Goal: Task Accomplishment & Management: Manage account settings

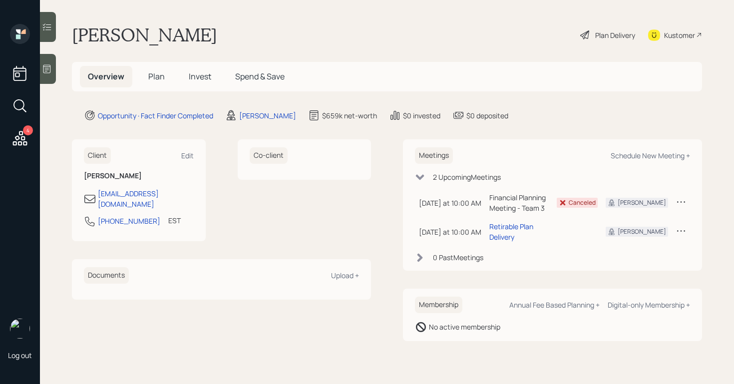
click at [169, 78] on h5 "Plan" at bounding box center [156, 76] width 32 height 21
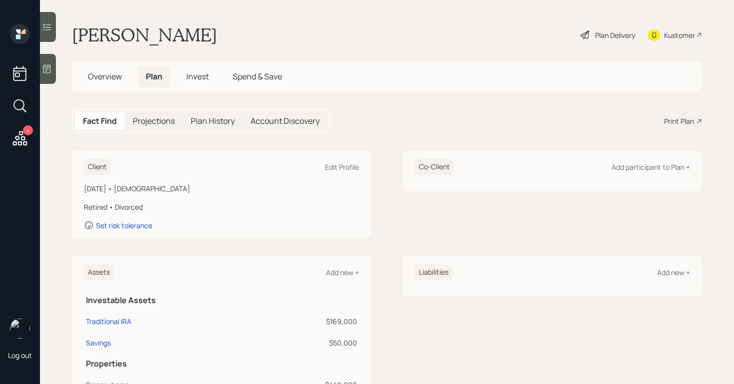
click at [580, 34] on icon at bounding box center [585, 35] width 12 height 12
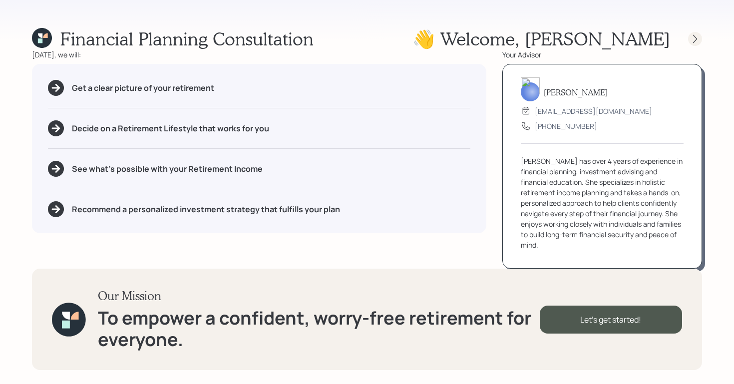
click at [692, 37] on icon at bounding box center [695, 39] width 10 height 10
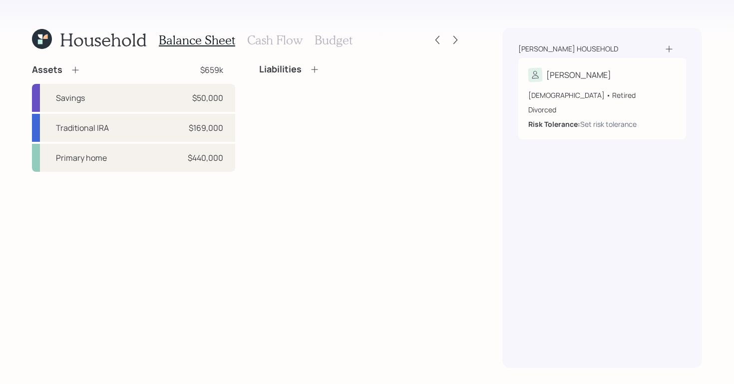
click at [267, 41] on h3 "Cash Flow" at bounding box center [274, 40] width 55 height 14
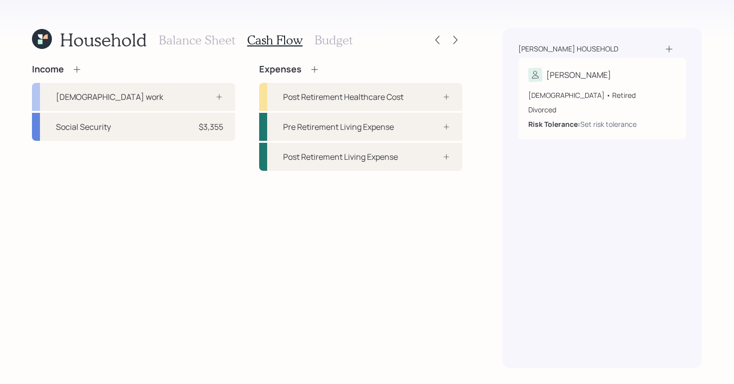
click at [200, 41] on h3 "Balance Sheet" at bounding box center [197, 40] width 76 height 14
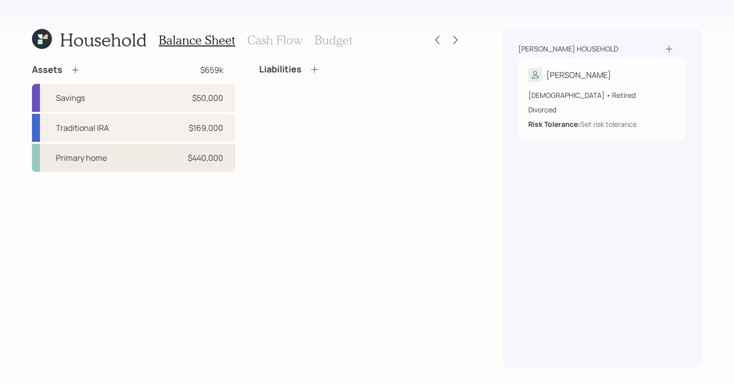
click at [114, 153] on div "Primary home $440,000" at bounding box center [133, 158] width 203 height 28
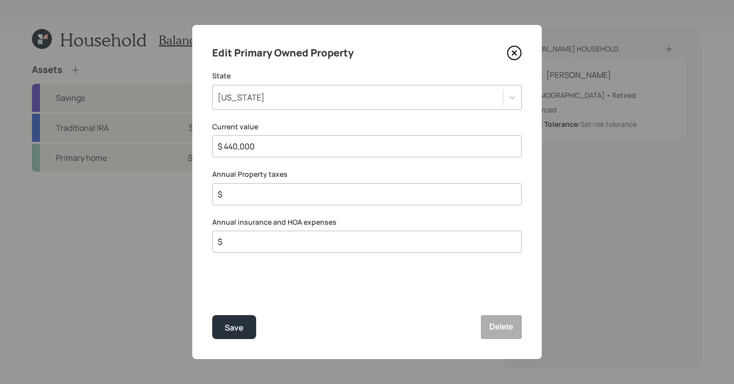
click at [307, 201] on div "$" at bounding box center [366, 194] width 309 height 22
click at [314, 186] on div "$" at bounding box center [366, 194] width 309 height 22
click at [305, 189] on input "$" at bounding box center [363, 194] width 293 height 12
type input "$ 5,500"
click at [212, 328] on button "Save" at bounding box center [234, 327] width 44 height 24
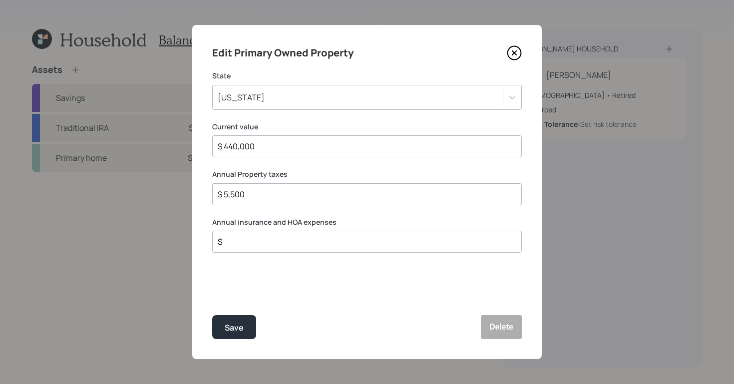
click at [514, 54] on icon at bounding box center [514, 52] width 15 height 15
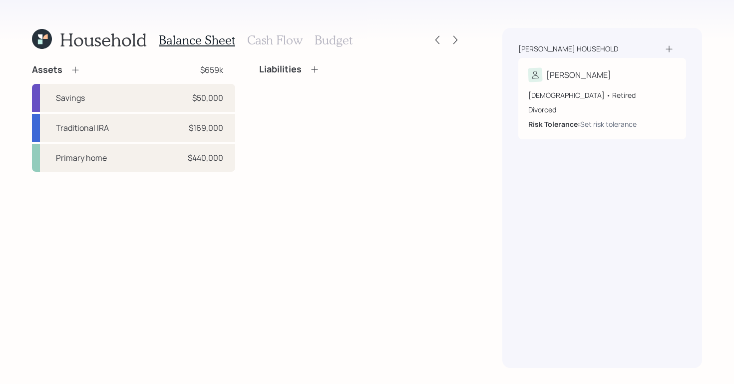
click at [34, 39] on icon at bounding box center [42, 39] width 20 height 20
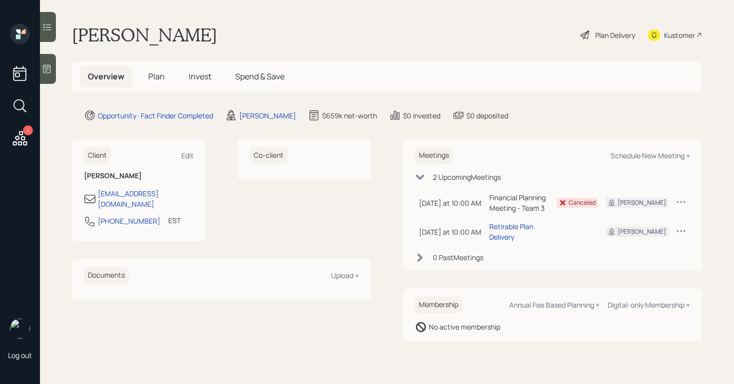
click at [601, 30] on div "Plan Delivery" at bounding box center [615, 35] width 40 height 10
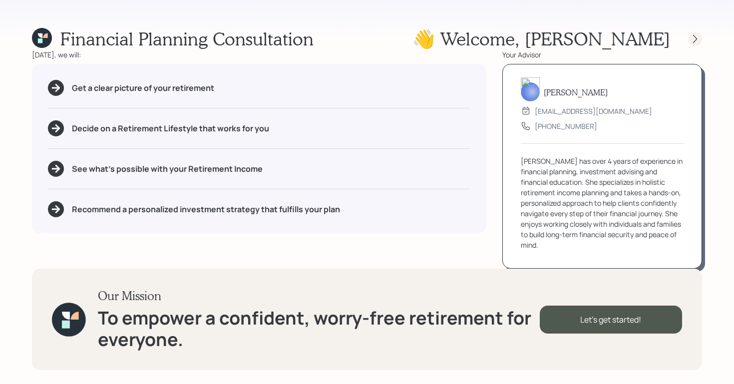
click at [695, 38] on icon at bounding box center [695, 39] width 10 height 10
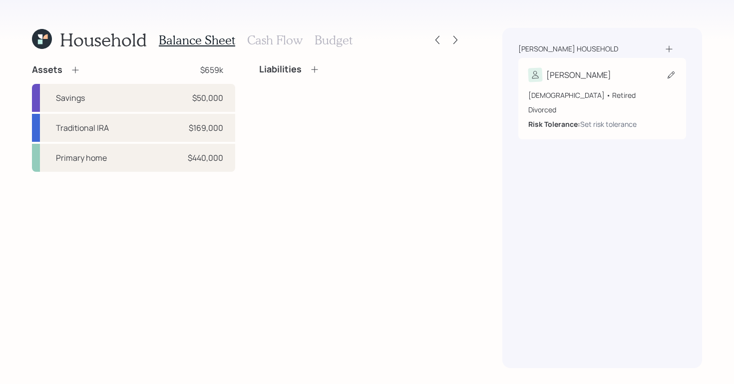
click at [629, 77] on div "[PERSON_NAME]" at bounding box center [602, 75] width 148 height 14
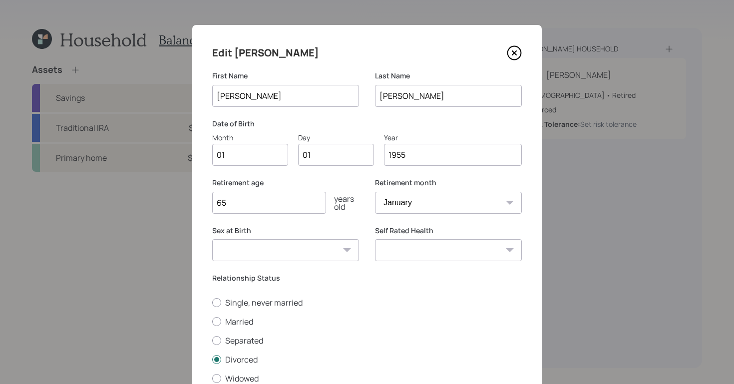
click at [264, 152] on input "01" at bounding box center [250, 155] width 76 height 22
type input "09"
type input "0"
type input "25"
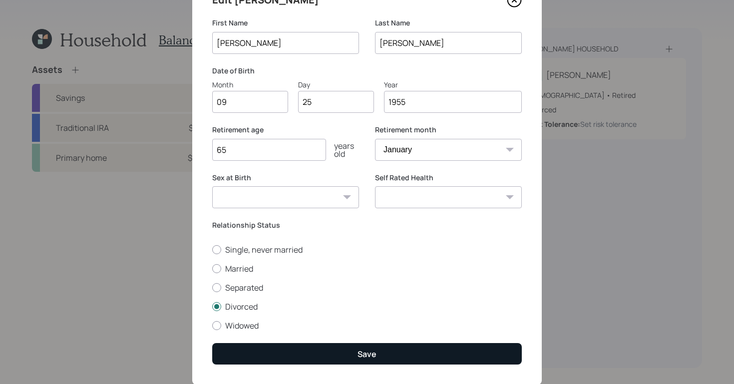
scroll to position [79, 0]
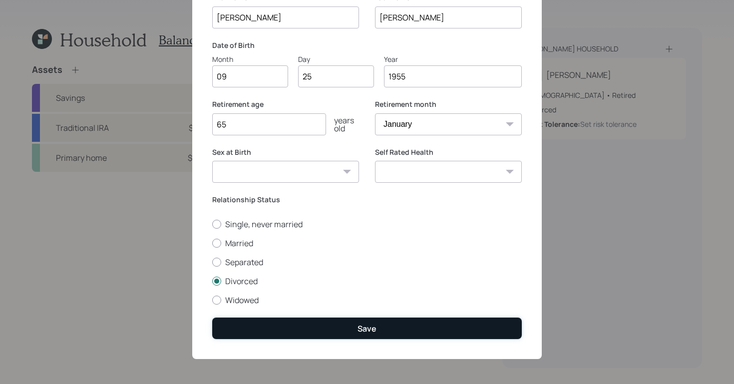
click at [361, 323] on div "Save" at bounding box center [366, 328] width 19 height 11
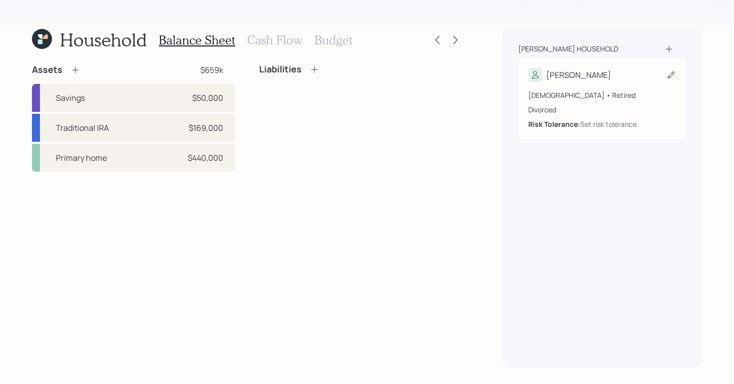
click at [621, 84] on div "70 years old • Retired Divorced Risk Tolerance: Set risk tolerance" at bounding box center [602, 105] width 148 height 47
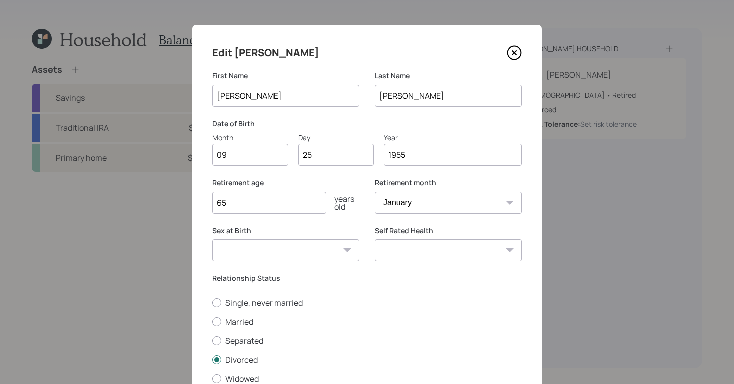
click at [280, 206] on input "65" at bounding box center [269, 203] width 114 height 22
type input "6"
type input "70"
click at [323, 257] on select "Male Female Other / Prefer not to say" at bounding box center [285, 250] width 147 height 22
select select "male"
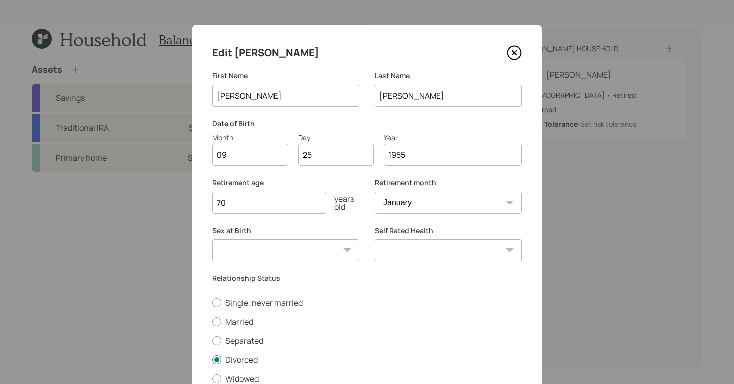
click at [212, 239] on select "Male Female Other / Prefer not to say" at bounding box center [285, 250] width 147 height 22
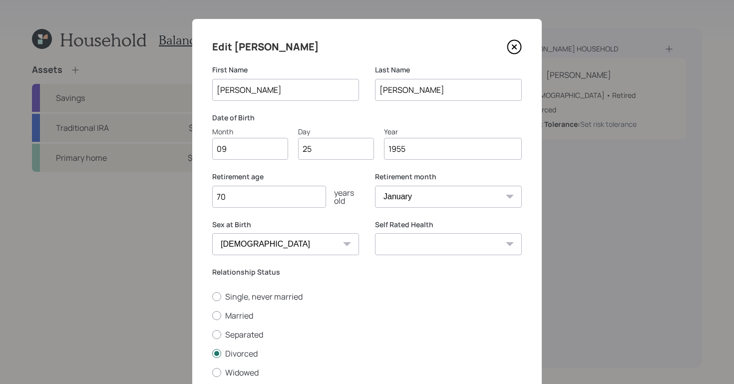
scroll to position [15, 0]
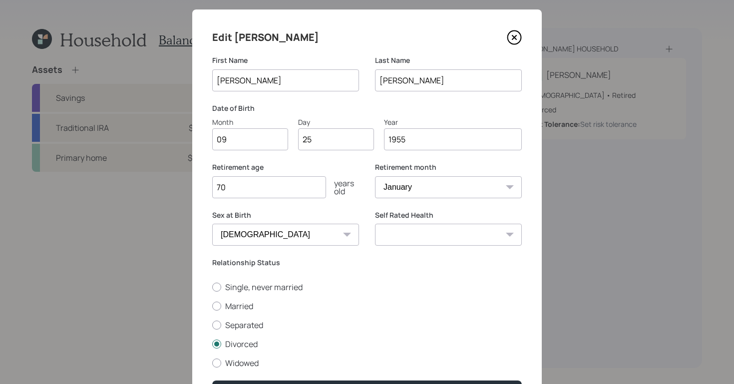
click at [487, 235] on select "Excellent Very Good Good Fair Poor" at bounding box center [448, 235] width 147 height 22
select select "excellent"
click at [375, 224] on select "Excellent Very Good Good Fair Poor" at bounding box center [448, 235] width 147 height 22
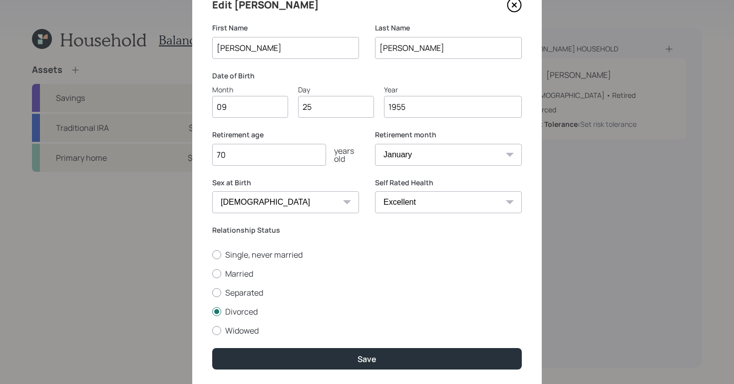
scroll to position [79, 0]
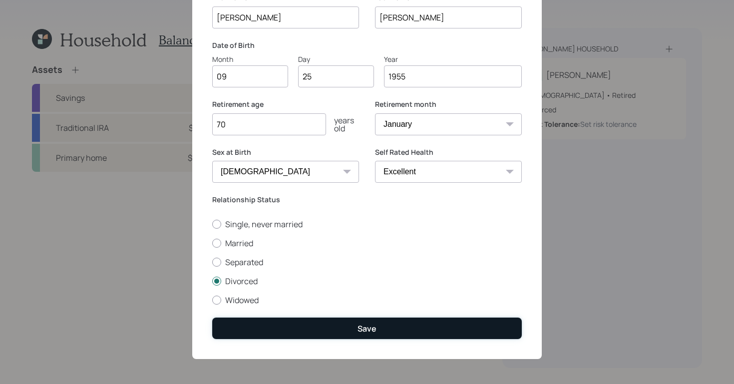
click at [411, 331] on button "Save" at bounding box center [366, 327] width 309 height 21
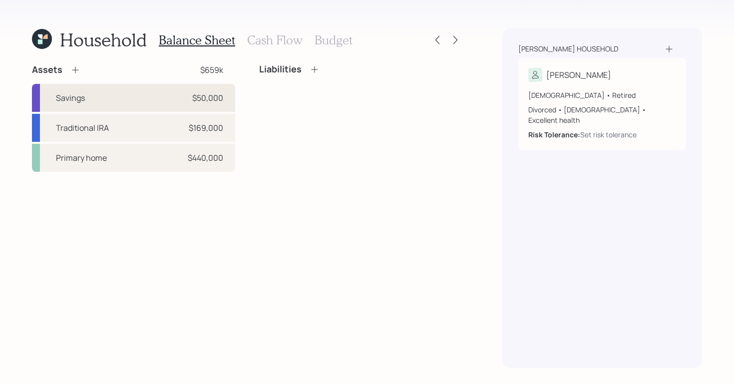
click at [140, 107] on div "Savings $50,000" at bounding box center [133, 98] width 203 height 28
select select "cash"
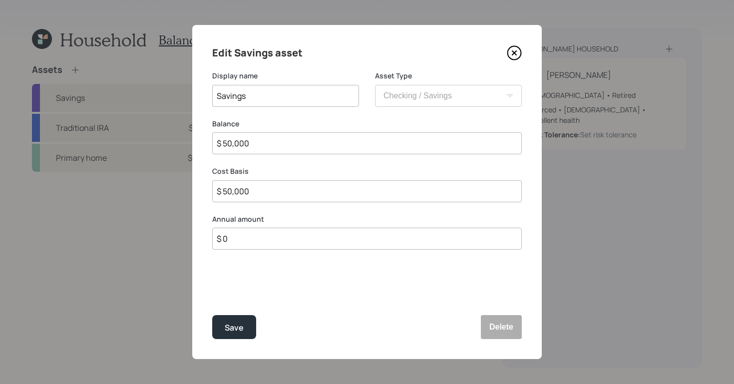
drag, startPoint x: 298, startPoint y: 146, endPoint x: 42, endPoint y: 105, distance: 258.3
click at [32, 113] on div "Edit Savings asset Display name Savings Asset Type SEP IRA IRA Roth IRA 401(k) …" at bounding box center [367, 192] width 734 height 384
type input "$"
type input "$ 4"
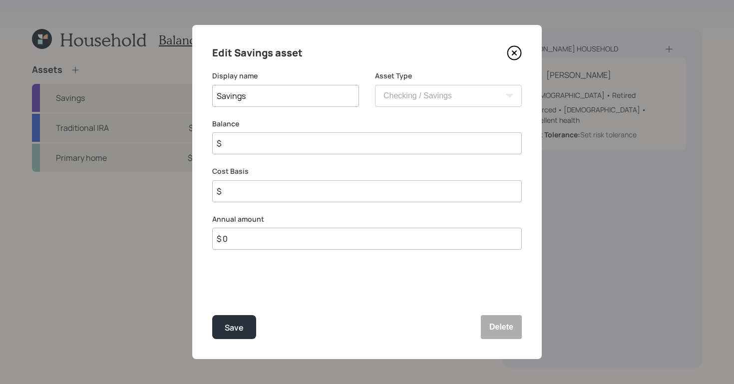
type input "$ 4"
type input "$ 45"
type input "$ 450"
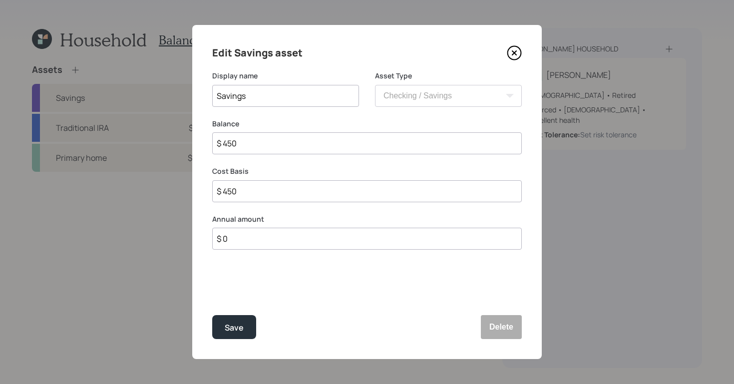
type input "$ 4,500"
type input "$ 45,000"
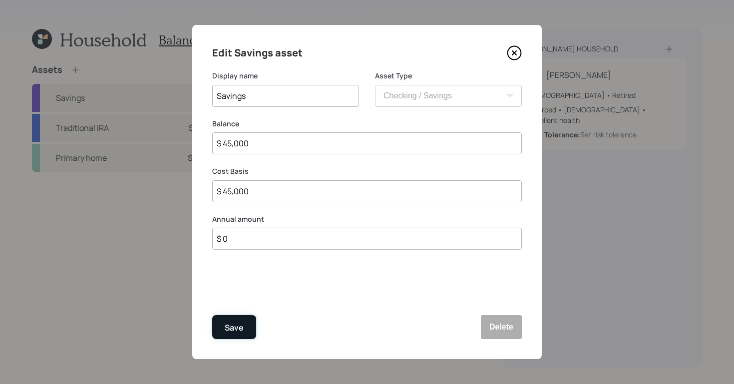
click at [249, 327] on button "Save" at bounding box center [234, 327] width 44 height 24
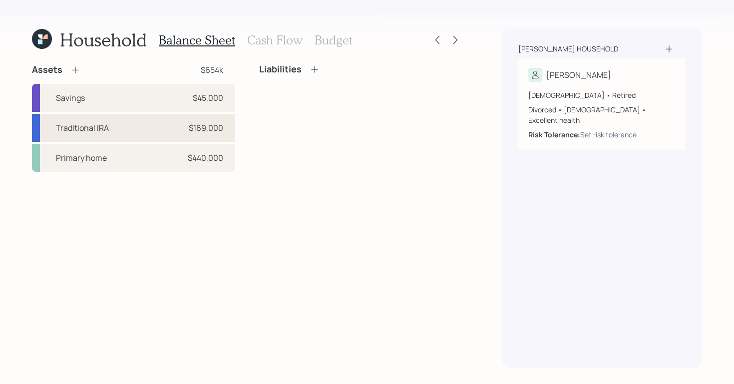
click at [129, 128] on div "Traditional IRA $169,000" at bounding box center [133, 128] width 203 height 28
select select "ira"
select select "balanced"
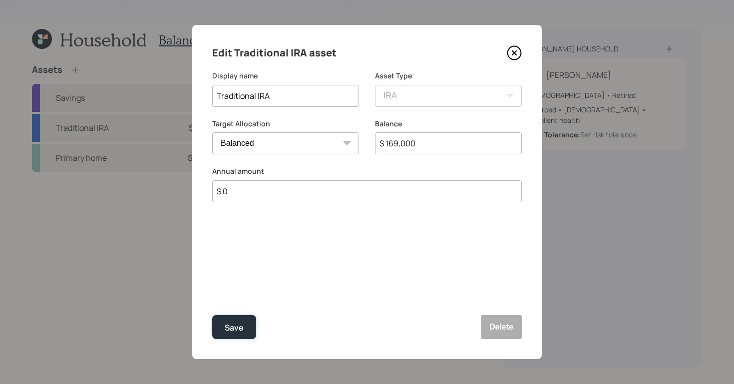
click at [237, 339] on div "Edit Traditional IRA asset Display name Traditional IRA Asset Type SEP IRA IRA …" at bounding box center [366, 192] width 349 height 334
drag, startPoint x: 238, startPoint y: 334, endPoint x: 252, endPoint y: 331, distance: 13.7
click at [238, 334] on button "Save" at bounding box center [234, 327] width 44 height 24
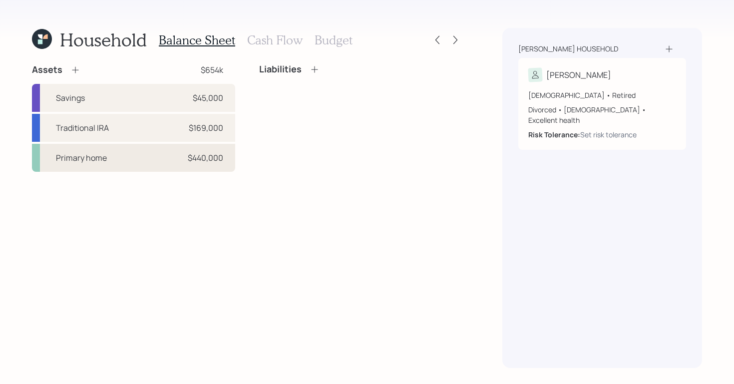
click at [198, 147] on div "Primary home $440,000" at bounding box center [133, 158] width 203 height 28
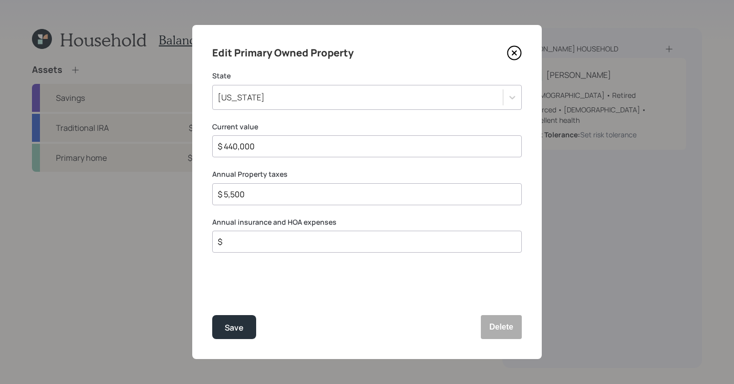
click at [304, 238] on input "$" at bounding box center [363, 242] width 293 height 12
type input "$ 1,000"
click at [221, 338] on button "Save" at bounding box center [234, 327] width 44 height 24
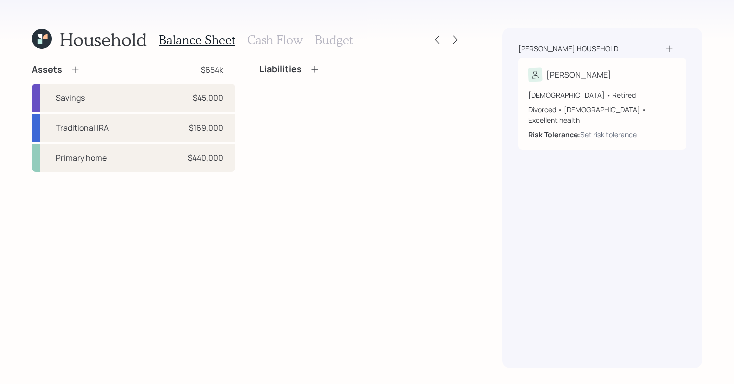
click at [267, 46] on h3 "Cash Flow" at bounding box center [274, 40] width 55 height 14
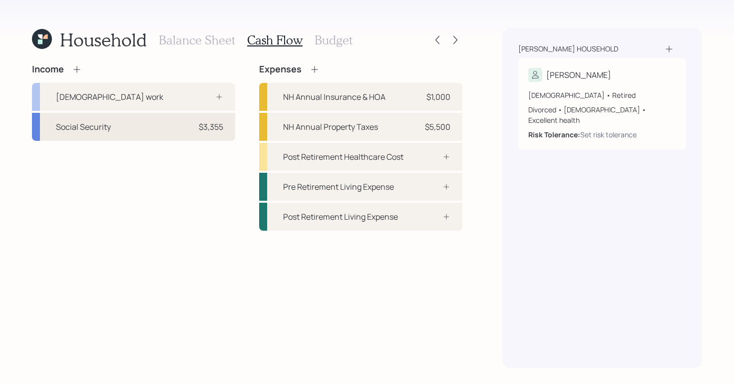
click at [44, 127] on div "Social Security $3,355" at bounding box center [133, 127] width 203 height 28
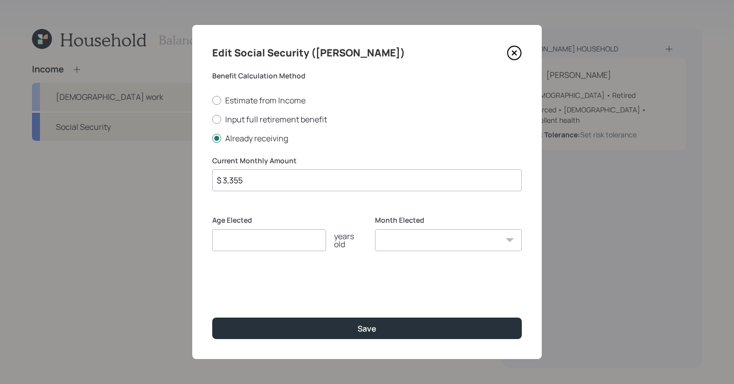
click at [281, 228] on div "Age Elected years old" at bounding box center [285, 233] width 147 height 36
click at [287, 240] on input "number" at bounding box center [269, 240] width 114 height 22
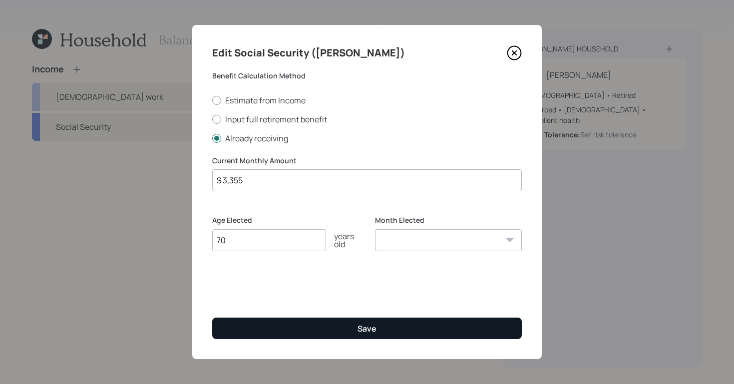
type input "70"
click at [362, 327] on div "Save" at bounding box center [366, 328] width 19 height 11
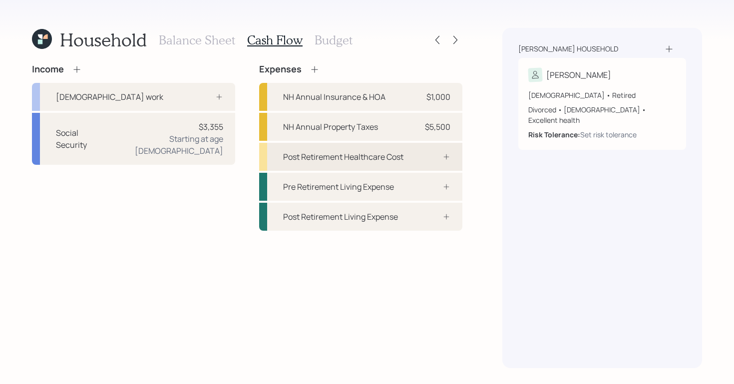
click at [366, 162] on div "Post Retirement Healthcare Cost" at bounding box center [343, 157] width 120 height 12
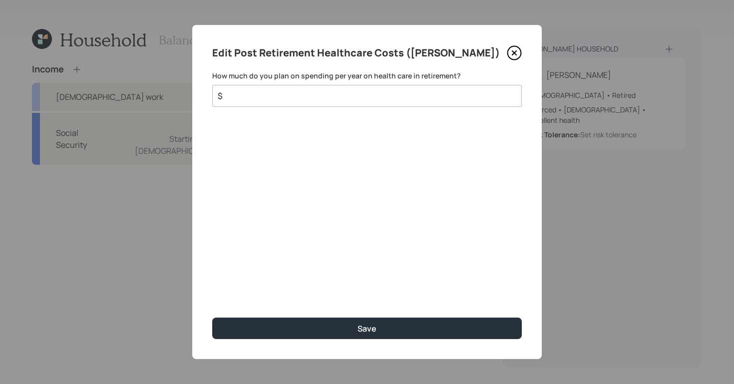
click at [511, 57] on icon at bounding box center [514, 52] width 15 height 15
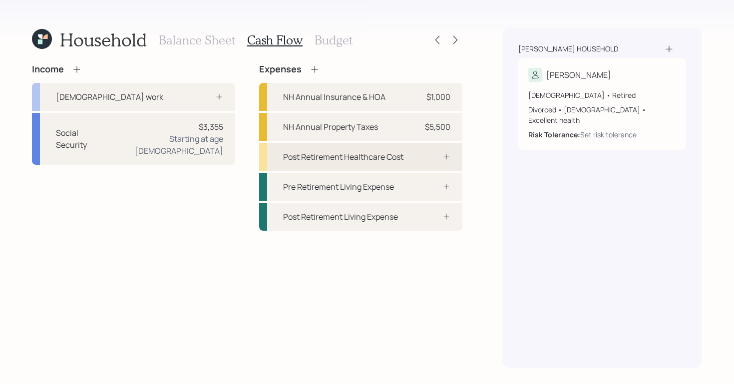
click at [411, 160] on div "Post Retirement Healthcare Cost" at bounding box center [360, 157] width 203 height 28
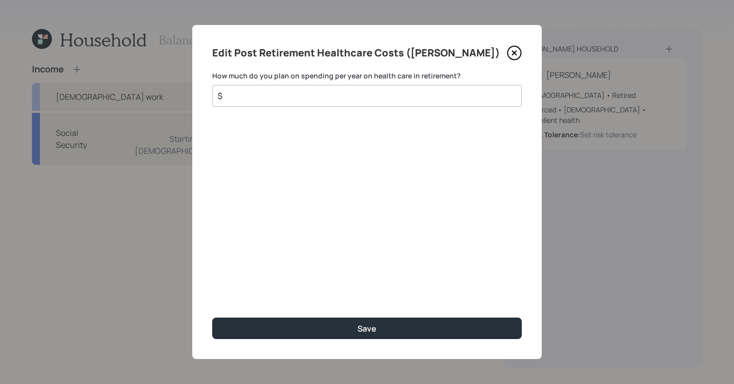
click at [359, 93] on input "$" at bounding box center [363, 96] width 293 height 12
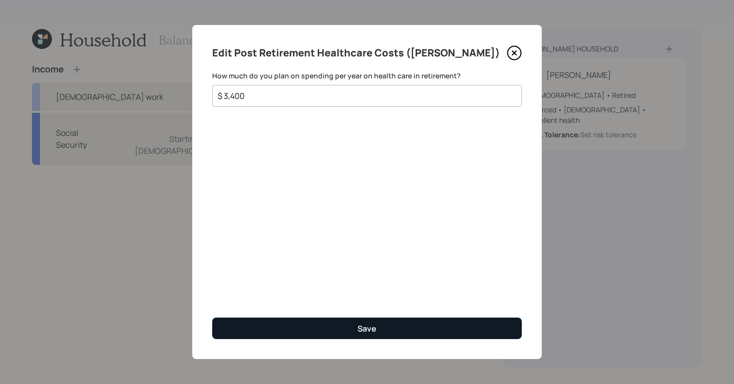
type input "$ 3,400"
click at [361, 331] on div "Save" at bounding box center [366, 328] width 19 height 11
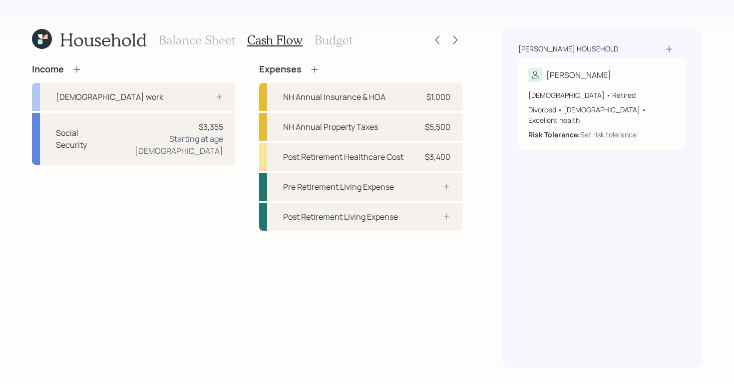
click at [333, 38] on h3 "Budget" at bounding box center [333, 40] width 38 height 14
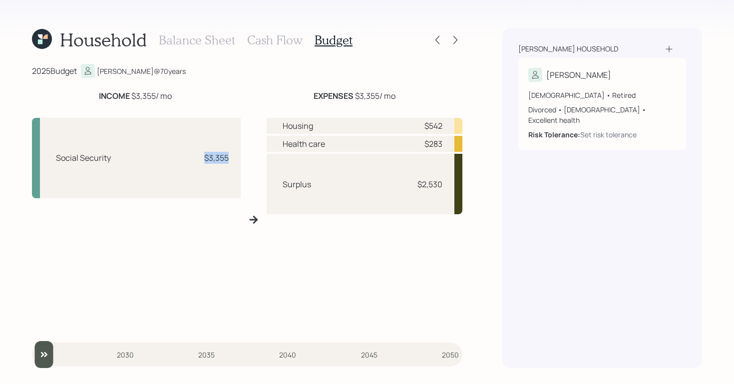
drag, startPoint x: 202, startPoint y: 158, endPoint x: 233, endPoint y: 153, distance: 31.3
click at [233, 153] on div "Social Security $3,355" at bounding box center [136, 158] width 209 height 80
click at [257, 43] on h3 "Cash Flow" at bounding box center [274, 40] width 55 height 14
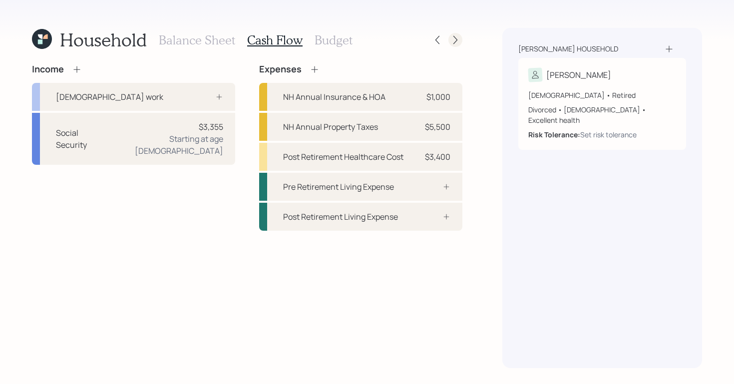
click at [454, 44] on icon at bounding box center [455, 40] width 10 height 10
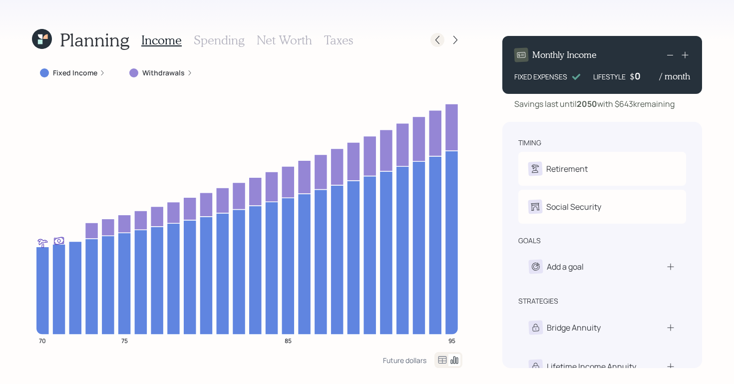
click at [433, 44] on icon at bounding box center [437, 40] width 10 height 10
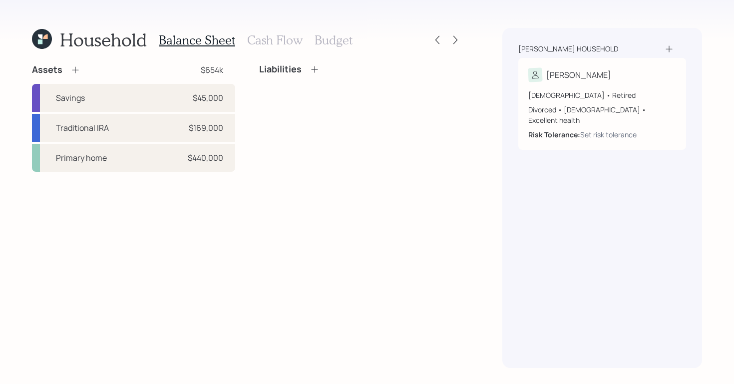
click at [322, 37] on h3 "Budget" at bounding box center [333, 40] width 38 height 14
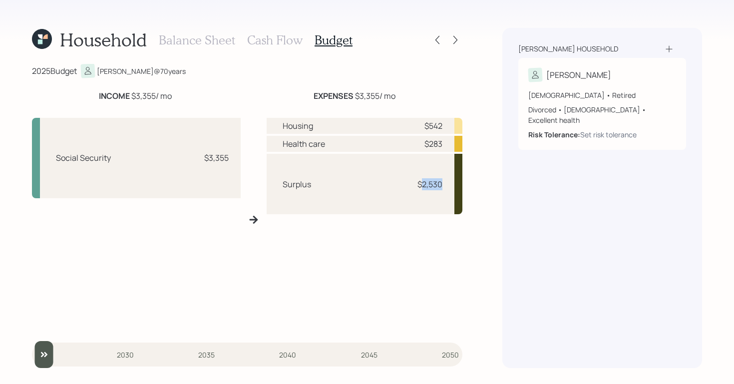
drag, startPoint x: 421, startPoint y: 185, endPoint x: 470, endPoint y: 191, distance: 48.7
click at [470, 191] on div "Household Balance Sheet Cash Flow Budget 2025 Budget Donald @ 70 years INCOME $…" at bounding box center [367, 192] width 734 height 384
click at [486, 193] on div "Household Balance Sheet Cash Flow Budget 2025 Budget Donald @ 70 years INCOME $…" at bounding box center [367, 192] width 734 height 384
click at [437, 35] on icon at bounding box center [437, 40] width 10 height 10
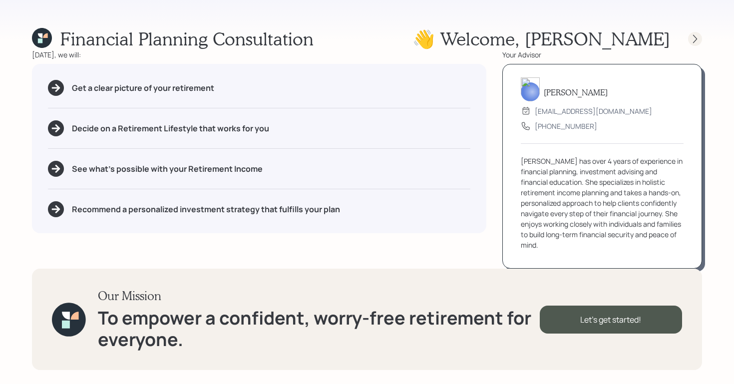
click at [697, 34] on icon at bounding box center [695, 39] width 10 height 10
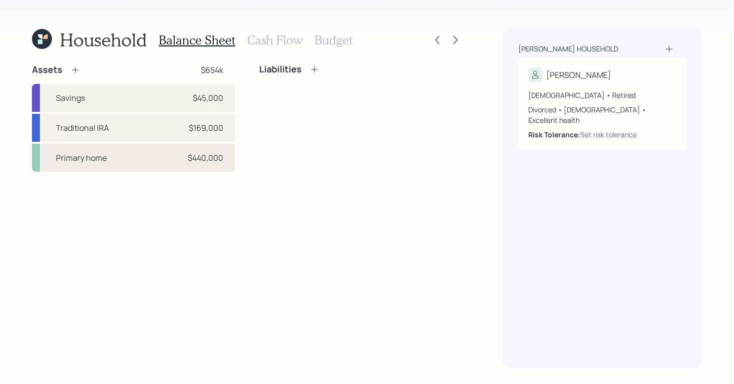
click at [173, 163] on div "Primary home $440,000" at bounding box center [133, 158] width 203 height 28
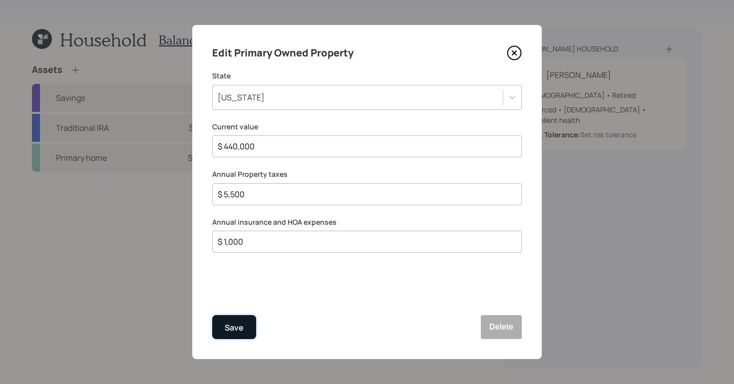
click at [229, 322] on div "Save" at bounding box center [234, 327] width 19 height 13
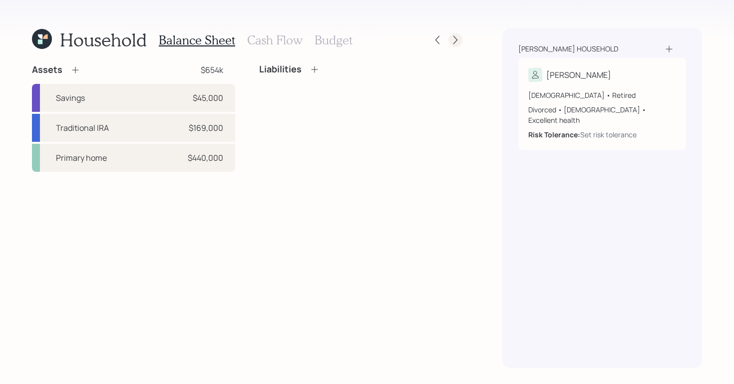
click at [450, 46] on div at bounding box center [446, 40] width 32 height 14
click at [456, 42] on icon at bounding box center [455, 40] width 10 height 10
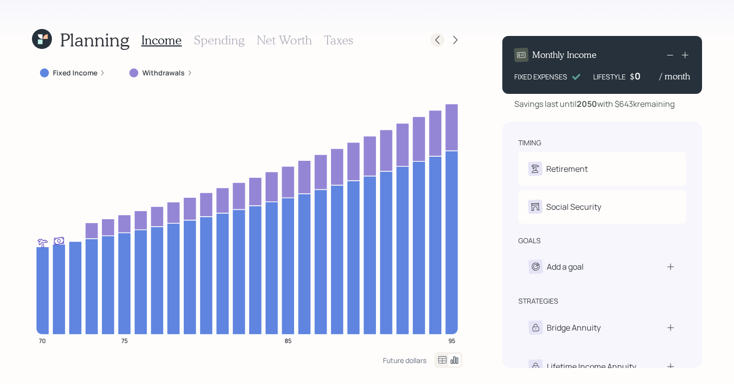
click at [435, 34] on div at bounding box center [437, 40] width 14 height 14
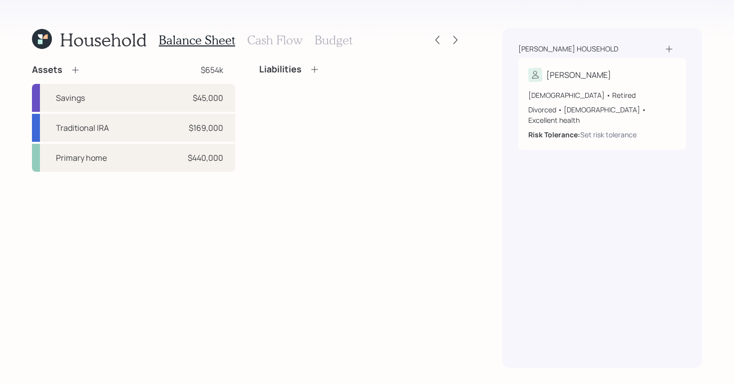
click at [337, 37] on h3 "Budget" at bounding box center [333, 40] width 38 height 14
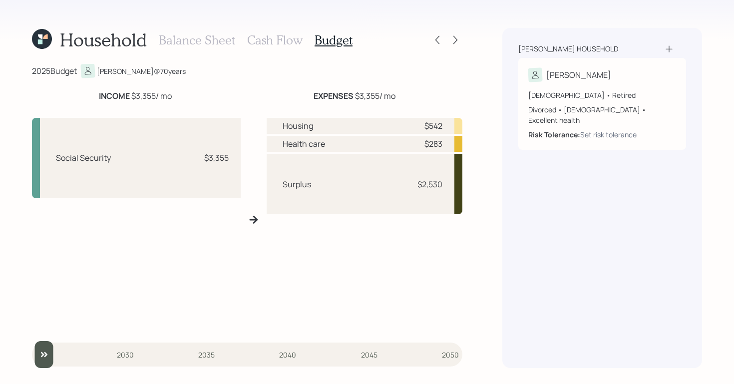
click at [275, 40] on h3 "Cash Flow" at bounding box center [274, 40] width 55 height 14
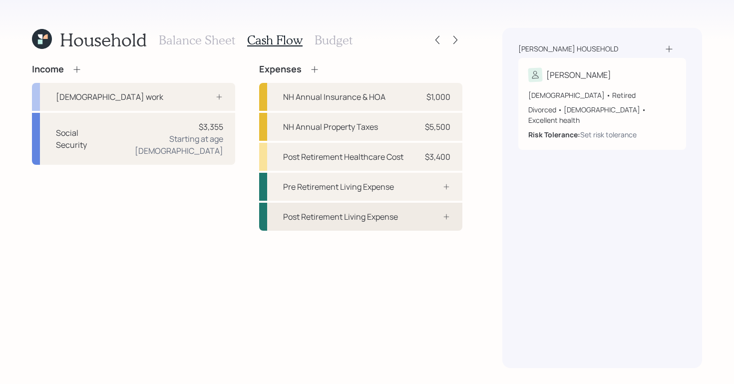
click at [354, 216] on div "Post Retirement Living Expense" at bounding box center [340, 217] width 115 height 12
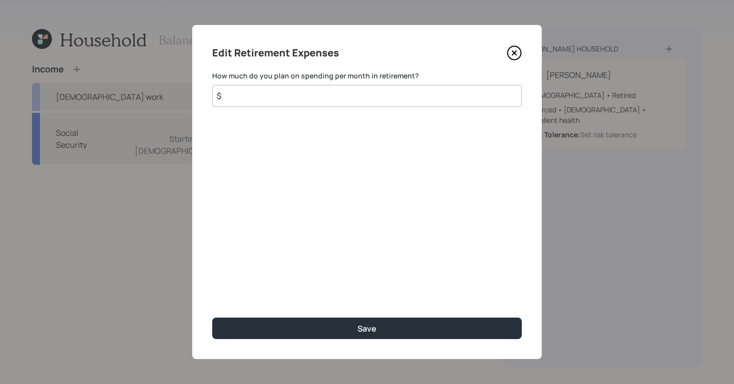
click at [342, 100] on input "$" at bounding box center [366, 96] width 309 height 22
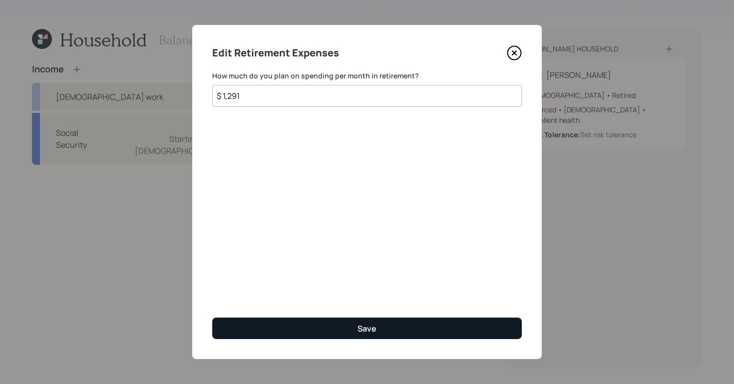
type input "$ 1,291"
click at [359, 318] on button "Save" at bounding box center [366, 327] width 309 height 21
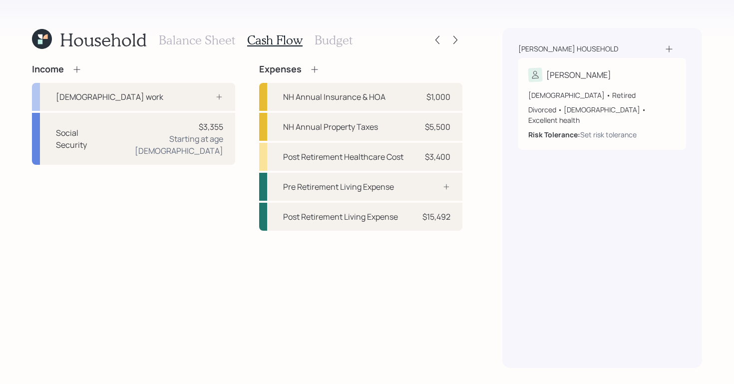
click at [337, 43] on h3 "Budget" at bounding box center [333, 40] width 38 height 14
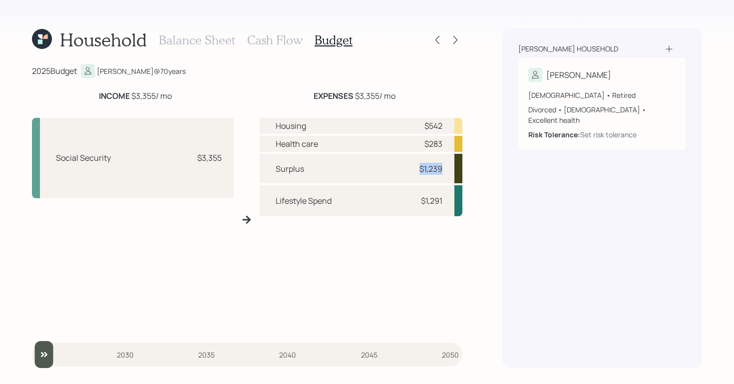
drag, startPoint x: 415, startPoint y: 170, endPoint x: 475, endPoint y: 168, distance: 59.9
click at [475, 168] on div "Household Balance Sheet Cash Flow Budget 2025 Budget Donald @ 70 years INCOME $…" at bounding box center [367, 192] width 734 height 384
click at [576, 225] on div "Woods household Donald 70 years old • Retired Divorced • Male • Excellent healt…" at bounding box center [602, 198] width 200 height 340
click at [452, 40] on icon at bounding box center [455, 40] width 10 height 10
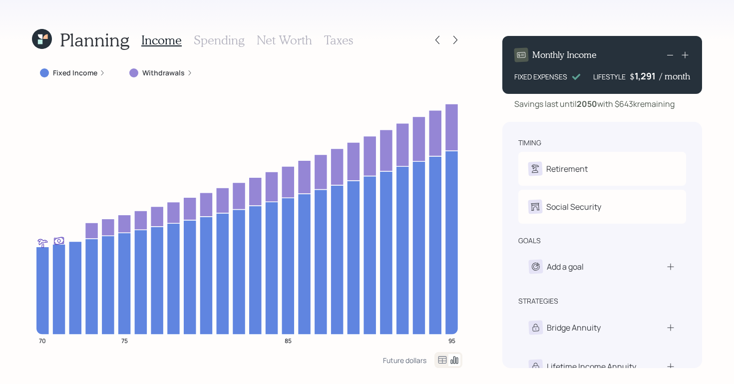
click at [445, 37] on div at bounding box center [446, 40] width 32 height 14
click at [437, 40] on icon at bounding box center [437, 40] width 10 height 10
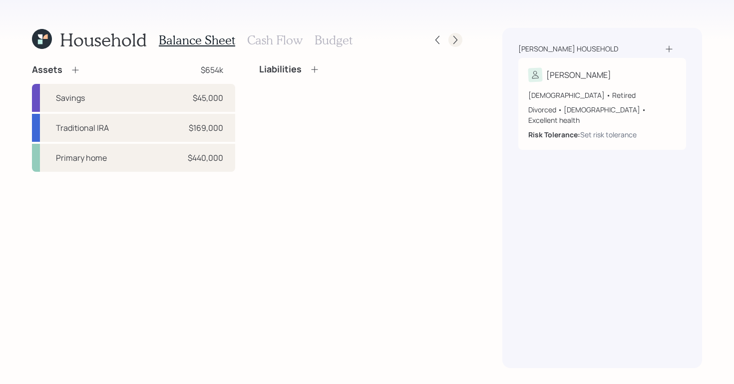
click at [458, 45] on div at bounding box center [455, 40] width 14 height 14
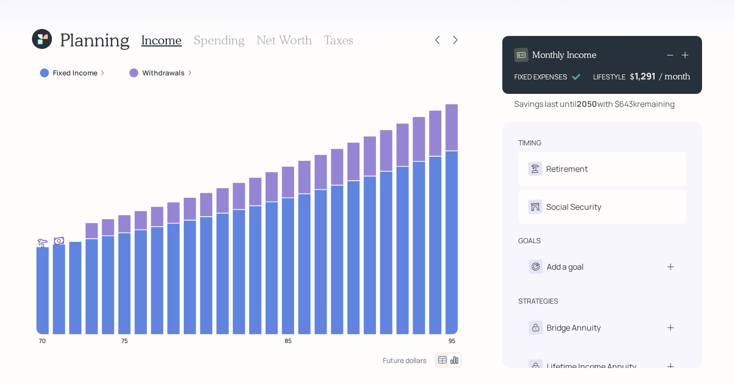
click at [101, 71] on icon at bounding box center [102, 72] width 2 height 5
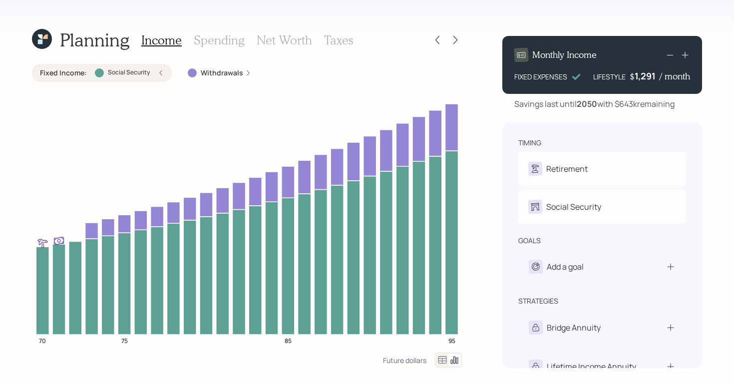
click at [245, 72] on icon at bounding box center [248, 73] width 6 height 6
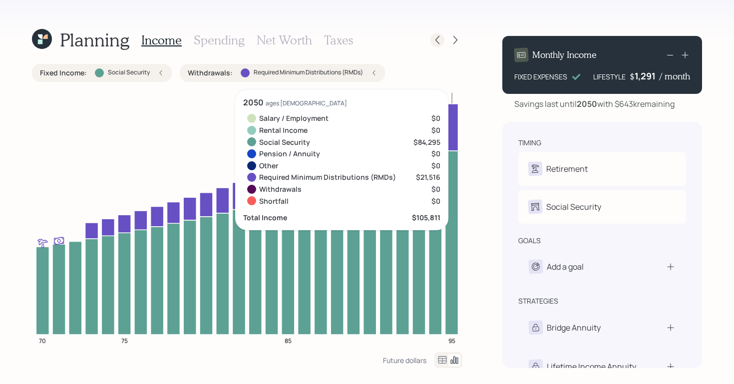
click at [443, 39] on div at bounding box center [437, 40] width 14 height 14
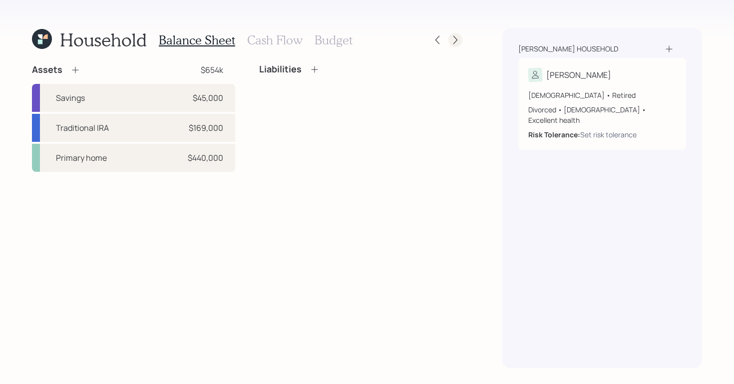
click at [454, 42] on icon at bounding box center [455, 40] width 10 height 10
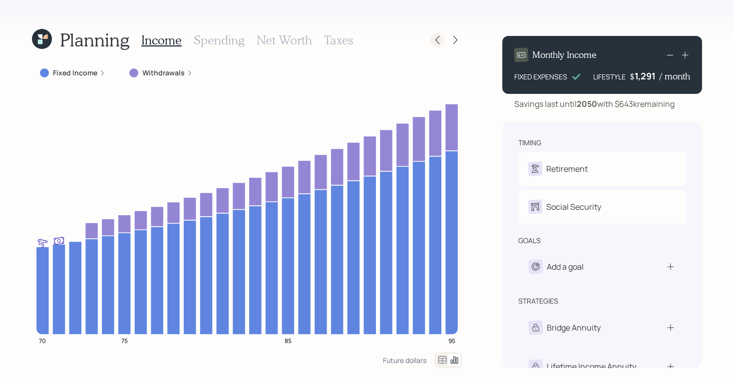
click at [436, 43] on icon at bounding box center [437, 40] width 10 height 10
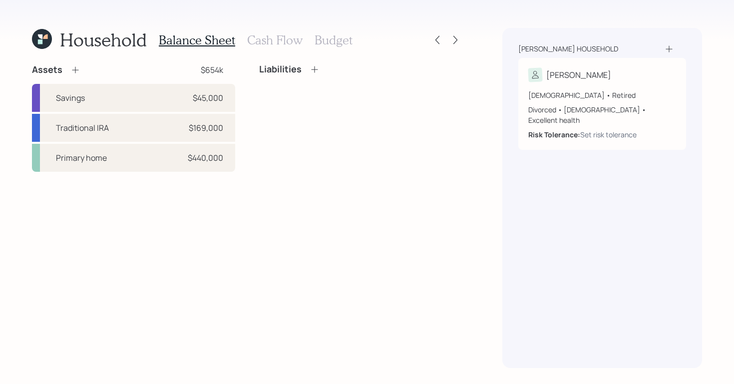
click at [283, 37] on h3 "Cash Flow" at bounding box center [274, 40] width 55 height 14
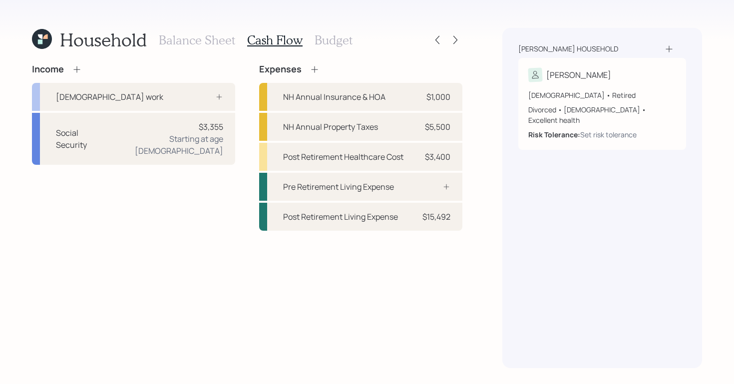
click at [324, 37] on h3 "Budget" at bounding box center [333, 40] width 38 height 14
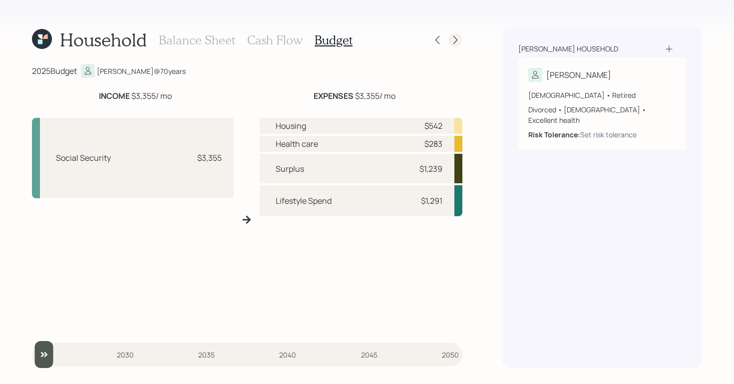
click at [461, 41] on div at bounding box center [455, 40] width 14 height 14
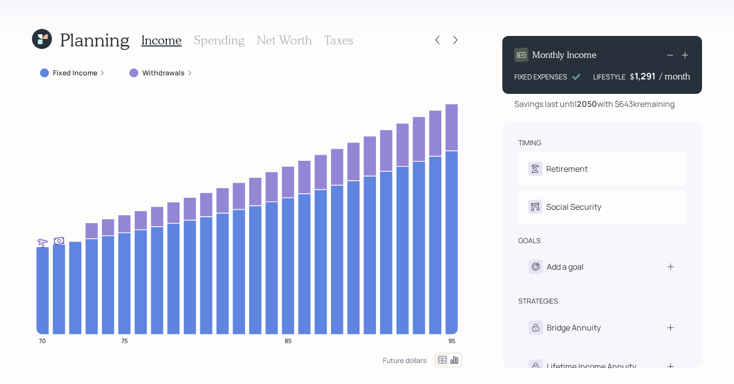
click at [87, 72] on label "Fixed Income" at bounding box center [75, 73] width 44 height 10
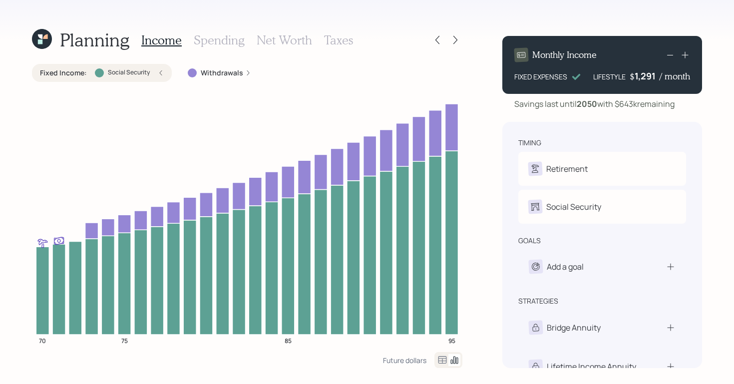
click at [202, 71] on label "Withdrawals" at bounding box center [222, 73] width 42 height 10
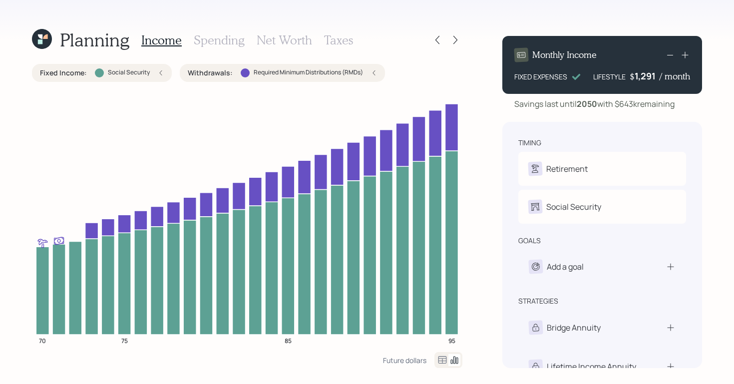
click at [345, 45] on h3 "Taxes" at bounding box center [338, 40] width 29 height 14
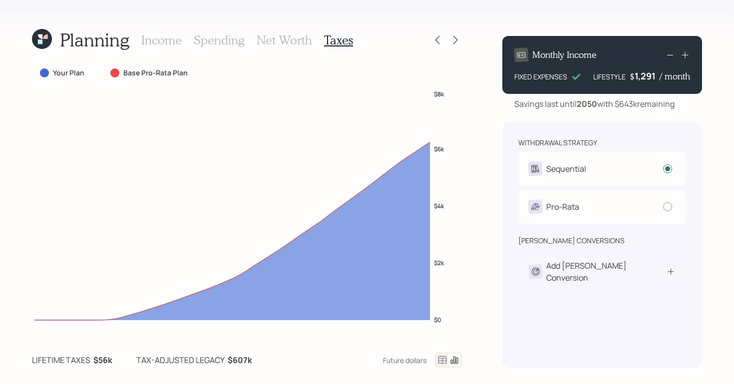
click at [171, 40] on h3 "Income" at bounding box center [161, 40] width 40 height 14
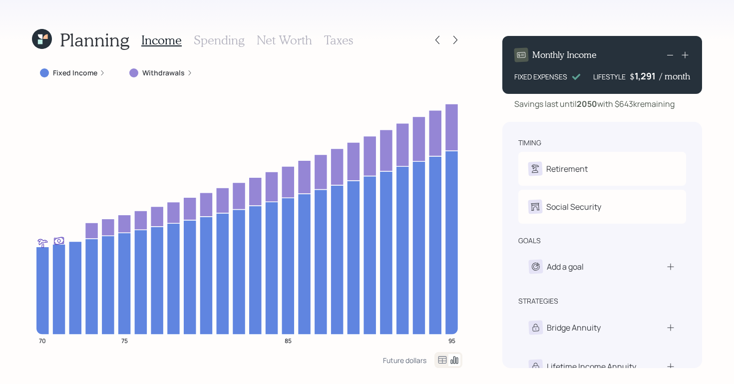
click at [99, 70] on icon at bounding box center [102, 73] width 6 height 6
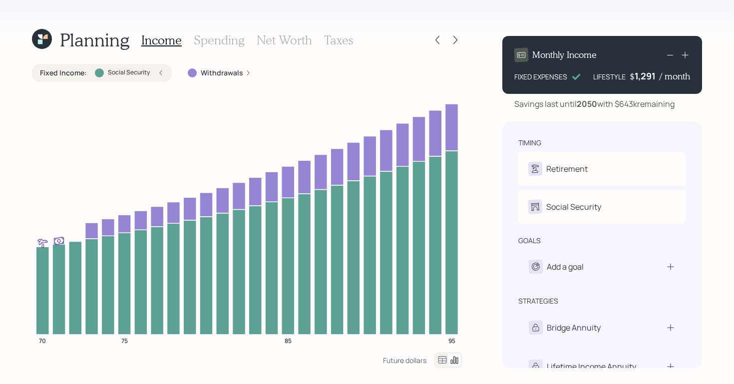
click at [220, 72] on label "Withdrawals" at bounding box center [222, 73] width 42 height 10
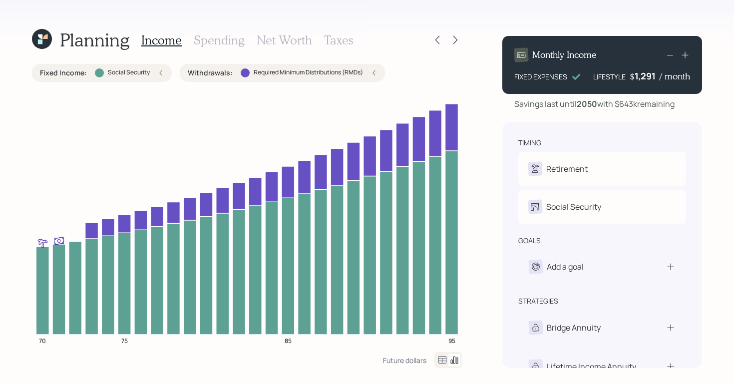
click at [28, 128] on div "Planning Income Spending Net Worth Taxes Fixed Income : Social Security Withdra…" at bounding box center [367, 192] width 734 height 384
click at [674, 271] on icon at bounding box center [670, 267] width 10 height 10
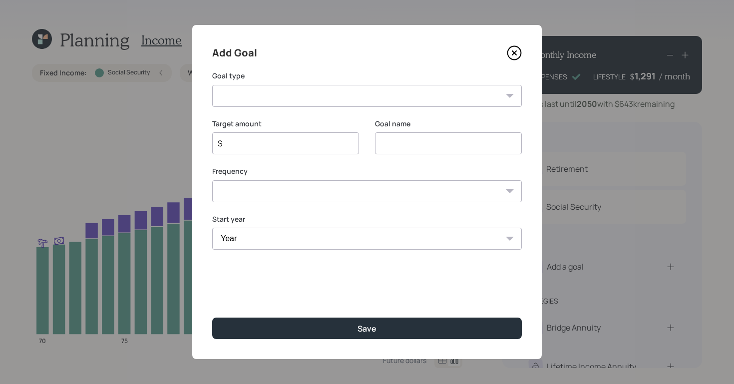
click at [338, 96] on select "Create an emergency fund Donate to charity Purchase a home Make a purchase Supp…" at bounding box center [366, 96] width 309 height 22
select select "vacation"
click at [212, 85] on select "Create an emergency fund Donate to charity Purchase a home Make a purchase Supp…" at bounding box center [366, 96] width 309 height 22
type input "Plan for travel"
click at [294, 143] on input "$" at bounding box center [282, 143] width 130 height 12
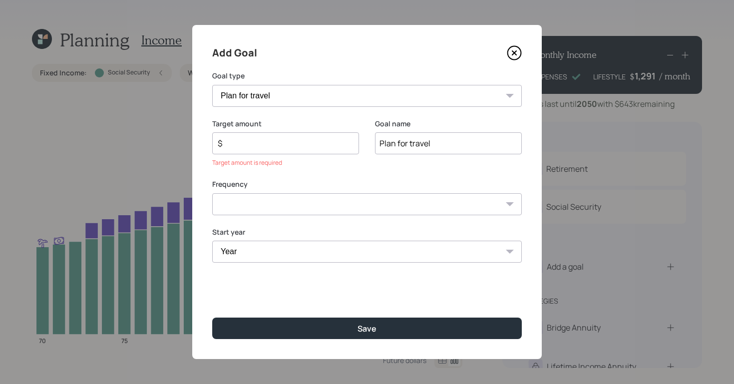
click at [504, 57] on div "Add Goal" at bounding box center [366, 53] width 309 height 16
click at [521, 49] on icon at bounding box center [514, 52] width 15 height 15
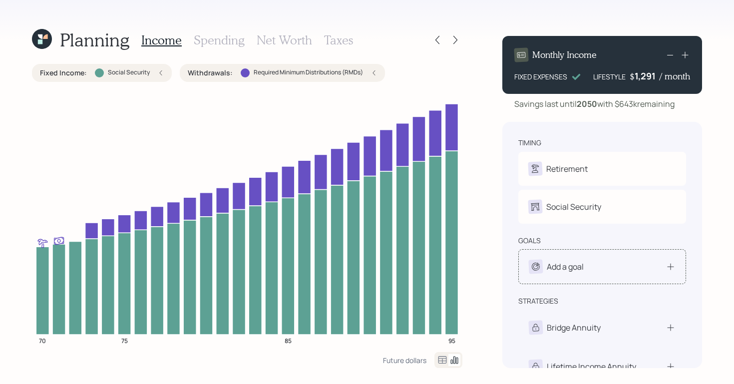
click at [673, 270] on icon at bounding box center [670, 267] width 10 height 10
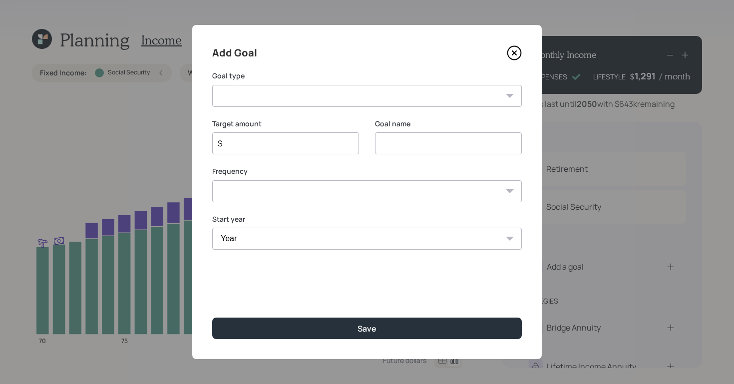
click at [437, 97] on select "Create an emergency fund Donate to charity Purchase a home Make a purchase Supp…" at bounding box center [366, 96] width 309 height 22
select select "vacation"
click at [212, 85] on select "Create an emergency fund Donate to charity Purchase a home Make a purchase Supp…" at bounding box center [366, 96] width 309 height 22
type input "Plan for travel"
click at [267, 151] on div "$" at bounding box center [285, 143] width 147 height 22
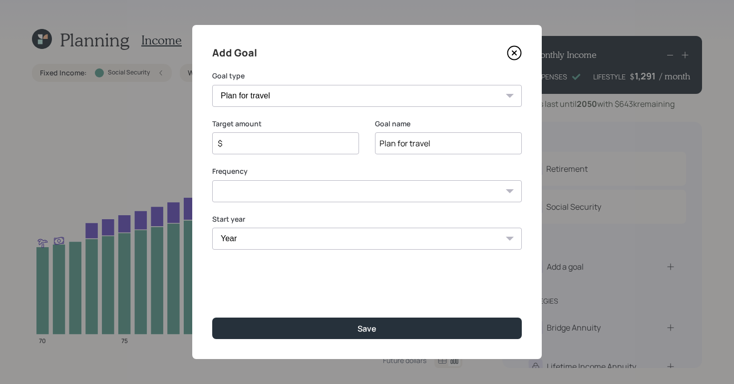
click at [271, 149] on div "$" at bounding box center [285, 143] width 147 height 22
click at [274, 144] on input "$" at bounding box center [282, 143] width 130 height 12
type input "$ 10,000"
click at [368, 196] on select "One time Every 1 year Every 2 years Every 3 years Every 4 years Every 5 years E…" at bounding box center [366, 191] width 309 height 22
select select "0"
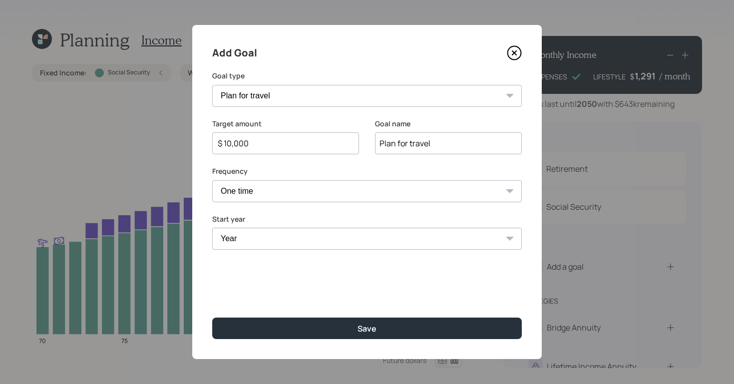
click at [212, 180] on select "One time Every 1 year Every 2 years Every 3 years Every 4 years Every 5 years E…" at bounding box center [366, 191] width 309 height 22
click at [352, 238] on select "Year 2025 2026 2027 2028 2029 2030 2031 2032 2033 2034 2035 2036 2037 2038 2039…" at bounding box center [366, 239] width 309 height 22
select select "2026"
click at [212, 228] on select "Year 2025 2026 2027 2028 2029 2030 2031 2032 2033 2034 2035 2036 2037 2038 2039…" at bounding box center [366, 239] width 309 height 22
click at [502, 191] on select "One time Every 1 year Every 2 years Every 3 years Every 4 years Every 5 years E…" at bounding box center [366, 191] width 309 height 22
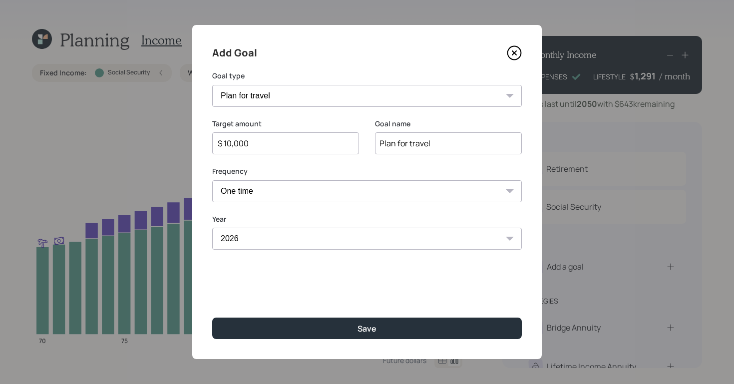
select select "1"
click at [212, 180] on select "One time Every 1 year Every 2 years Every 3 years Every 4 years Every 5 years E…" at bounding box center [366, 191] width 309 height 22
click at [484, 243] on select "Year 2026 2027 2028 2029 2030 2031 2032 2033 2034 2035 2036 2037 2038 2039 2040…" at bounding box center [448, 239] width 147 height 22
select select "2040"
click at [375, 228] on select "Year 2026 2027 2028 2029 2030 2031 2032 2033 2034 2035 2036 2037 2038 2039 2040…" at bounding box center [448, 239] width 147 height 22
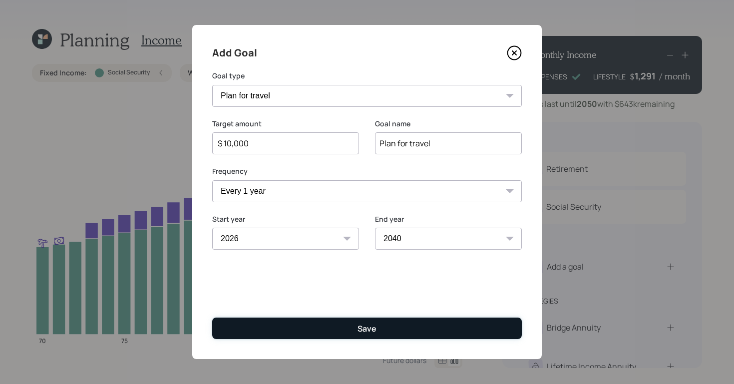
click at [382, 334] on button "Save" at bounding box center [366, 327] width 309 height 21
type input "$"
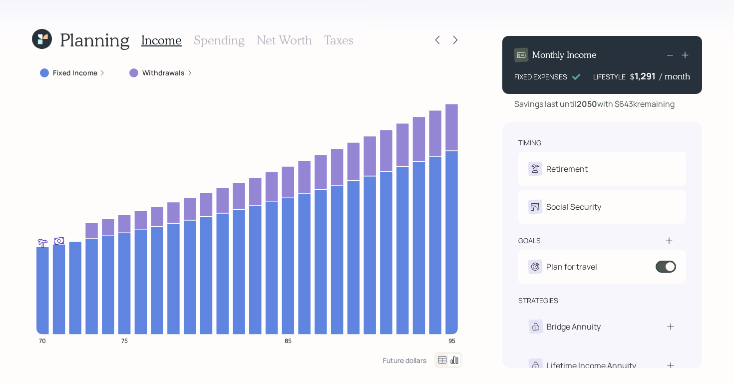
click at [99, 70] on icon at bounding box center [102, 73] width 6 height 6
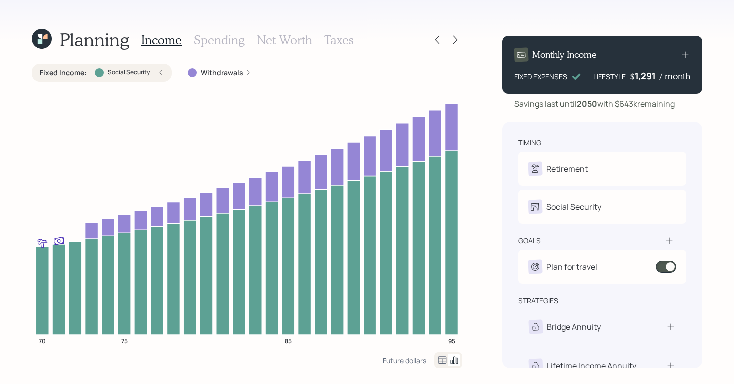
click at [245, 73] on icon at bounding box center [248, 73] width 6 height 6
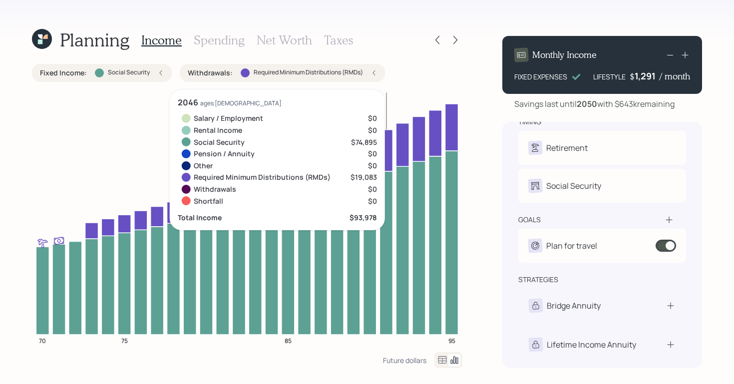
scroll to position [21, 0]
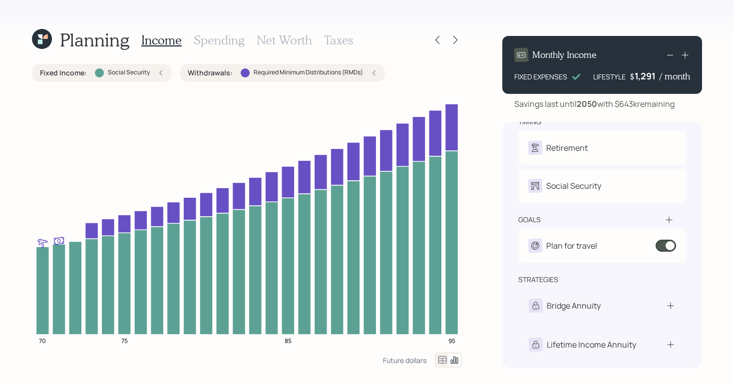
click at [454, 30] on div "Planning Income Spending Net Worth Taxes" at bounding box center [247, 40] width 430 height 24
click at [455, 34] on div at bounding box center [455, 40] width 14 height 14
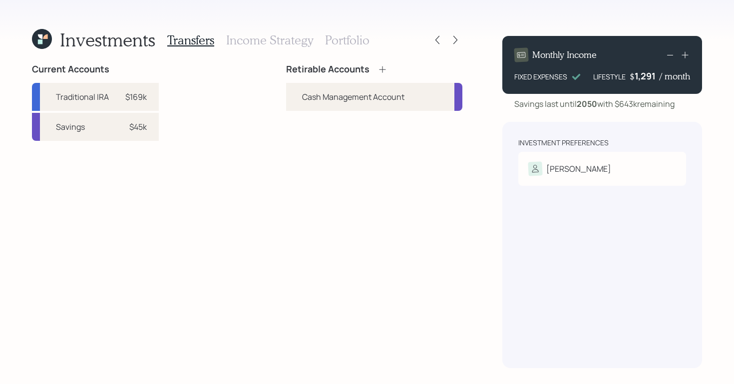
click at [228, 180] on div "Current Accounts Traditional IRA $169k Savings $45k Retirable Accounts Cash Man…" at bounding box center [247, 216] width 430 height 304
click at [639, 174] on div "[PERSON_NAME]" at bounding box center [602, 169] width 148 height 14
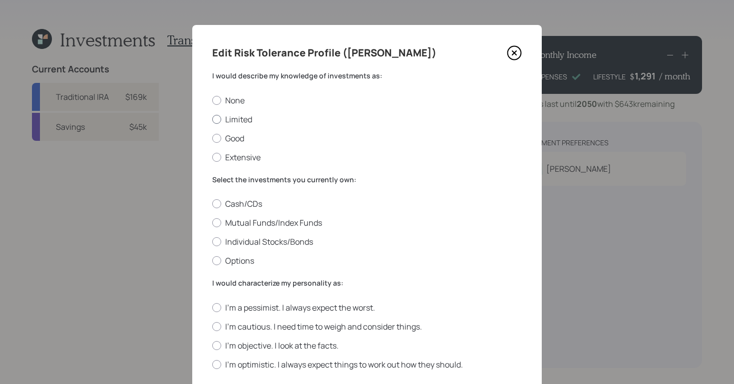
click at [212, 122] on div at bounding box center [216, 119] width 9 height 9
click at [212, 119] on input "Limited" at bounding box center [212, 119] width 0 height 0
radio input "true"
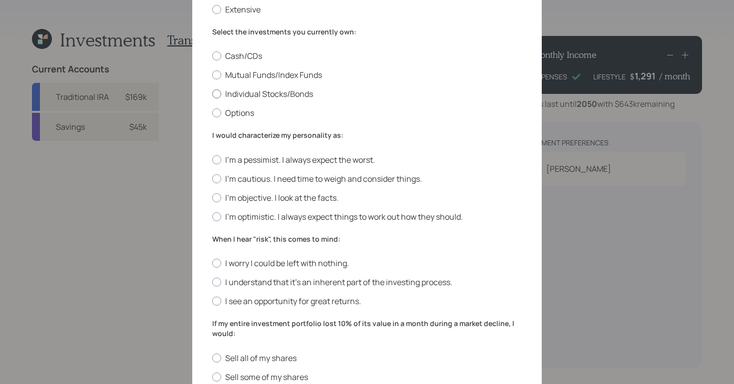
click at [216, 92] on div at bounding box center [216, 93] width 9 height 9
click at [212, 94] on input "Individual Stocks/Bonds" at bounding box center [212, 94] width 0 height 0
radio input "true"
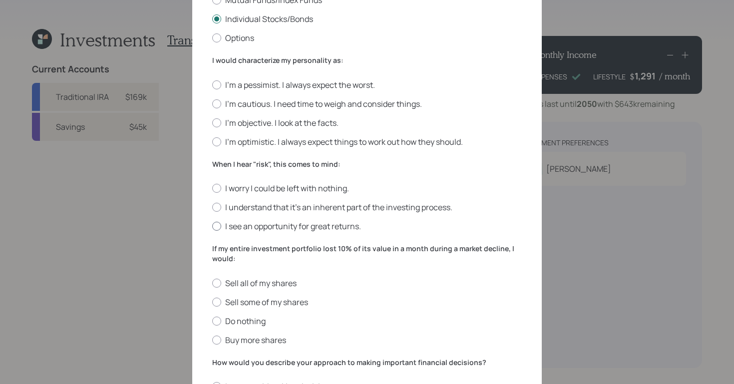
scroll to position [232, 0]
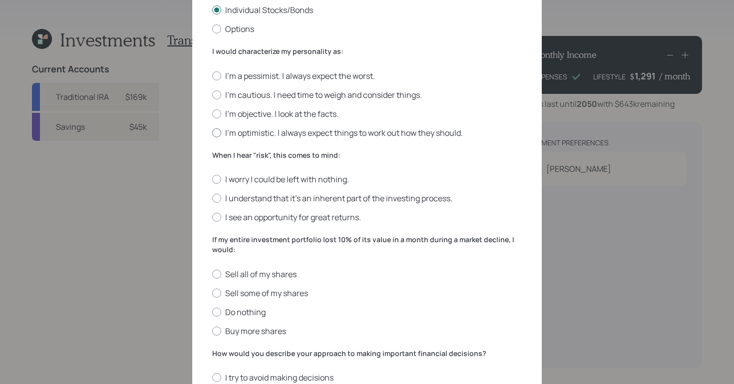
click at [212, 131] on div at bounding box center [216, 132] width 9 height 9
click at [212, 132] on input "I'm optimistic. I always expect things to work out how they should." at bounding box center [212, 132] width 0 height 0
radio input "true"
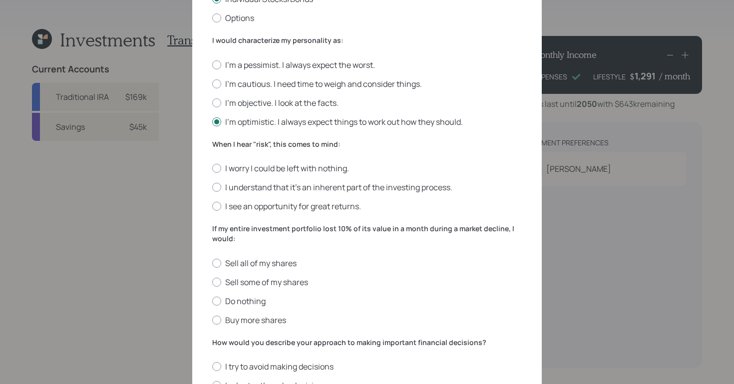
scroll to position [325, 0]
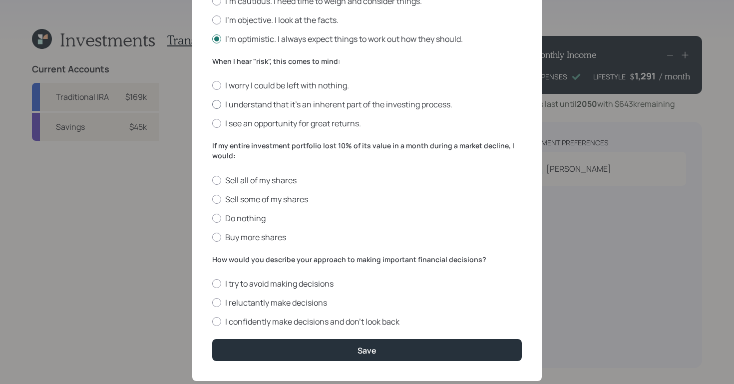
click at [213, 105] on div at bounding box center [216, 104] width 9 height 9
click at [212, 105] on input "I understand that it’s an inherent part of the investing process." at bounding box center [212, 104] width 0 height 0
radio input "true"
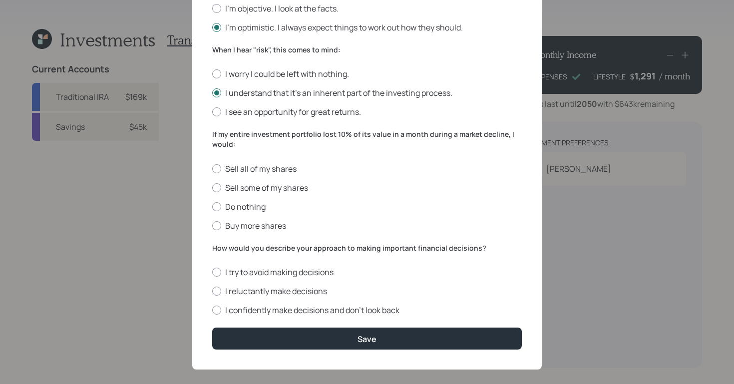
scroll to position [347, 0]
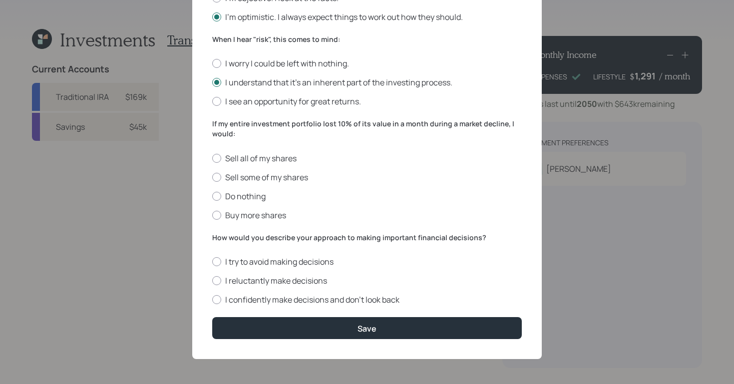
click at [212, 201] on div "Sell all of my shares Sell some of my shares Do nothing Buy more shares" at bounding box center [366, 187] width 309 height 68
click at [212, 200] on div at bounding box center [216, 196] width 9 height 9
click at [212, 196] on input "Do nothing" at bounding box center [212, 196] width 0 height 0
radio input "true"
click at [214, 261] on div at bounding box center [216, 261] width 9 height 9
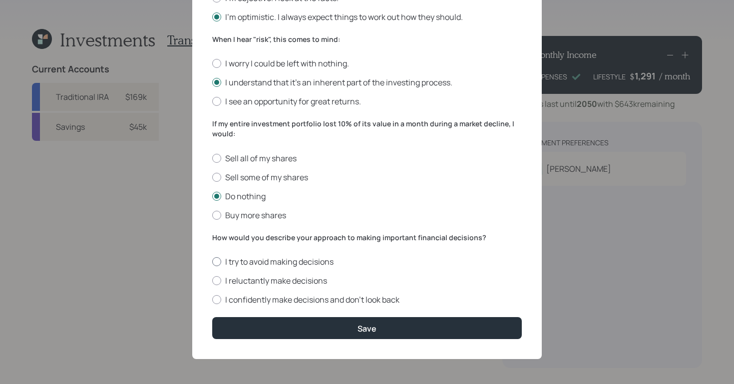
click at [212, 262] on input "I try to avoid making decisions" at bounding box center [212, 262] width 0 height 0
radio input "true"
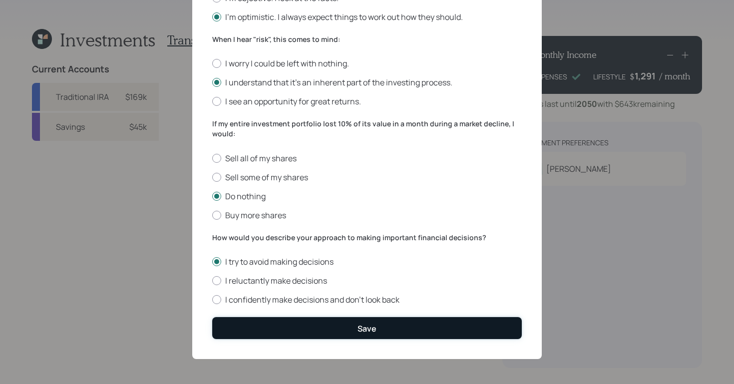
click at [341, 335] on button "Save" at bounding box center [366, 327] width 309 height 21
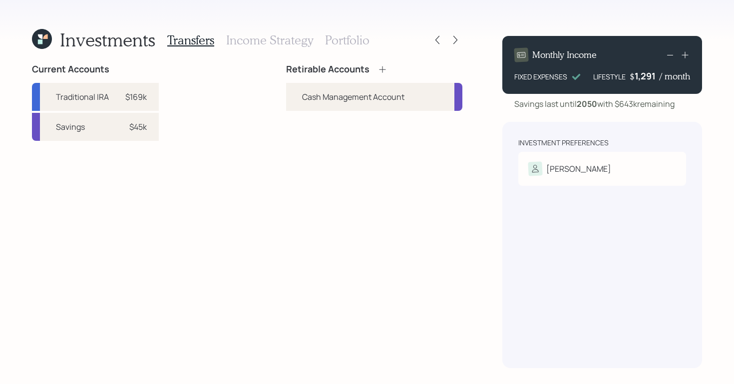
click at [382, 62] on div "Investments Transfers Income Strategy Portfolio Current Accounts Traditional IR…" at bounding box center [247, 198] width 430 height 340
click at [382, 66] on icon at bounding box center [382, 69] width 6 height 6
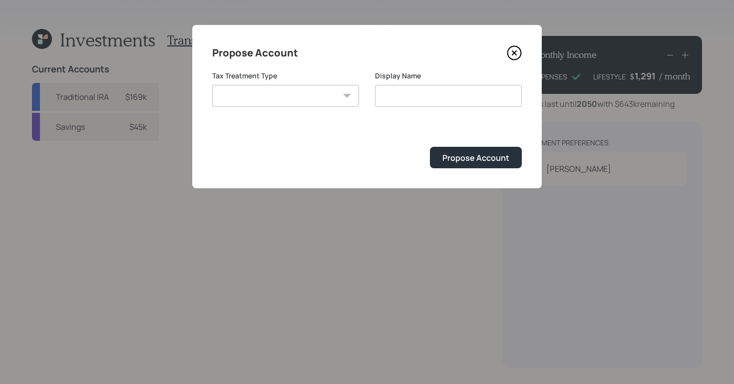
click at [272, 99] on select "[PERSON_NAME] Taxable Traditional" at bounding box center [285, 96] width 147 height 22
select select "traditional"
click at [212, 85] on select "[PERSON_NAME] Taxable Traditional" at bounding box center [285, 96] width 147 height 22
type input "Traditional"
click at [456, 162] on div "Propose Account" at bounding box center [475, 157] width 67 height 11
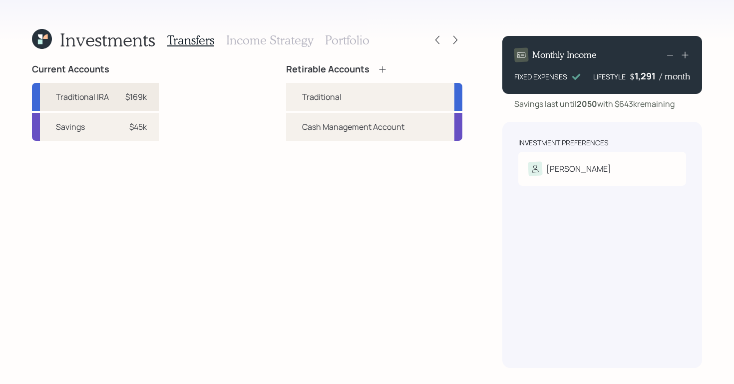
click at [121, 95] on div "$169k" at bounding box center [132, 97] width 30 height 12
click at [346, 94] on div "Traditional" at bounding box center [374, 97] width 176 height 28
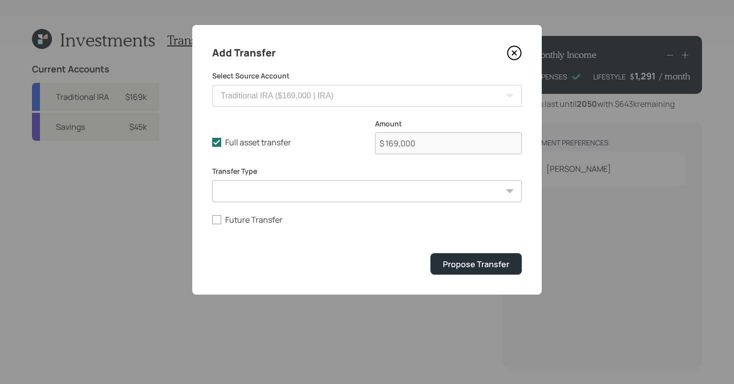
click at [348, 188] on select "ACAT Transfer Non ACAT Transfer Capitalize Rollover Rollover Deposit" at bounding box center [366, 191] width 309 height 22
click at [212, 180] on select "ACAT Transfer Non ACAT Transfer Capitalize Rollover Rollover Deposit" at bounding box center [366, 191] width 309 height 22
click at [356, 185] on select "ACAT Transfer Non ACAT Transfer Capitalize Rollover Rollover Deposit" at bounding box center [366, 191] width 309 height 22
click at [212, 180] on select "ACAT Transfer Non ACAT Transfer Capitalize Rollover Rollover Deposit" at bounding box center [366, 191] width 309 height 22
click at [300, 194] on select "ACAT Transfer Non ACAT Transfer Capitalize Rollover Rollover Deposit" at bounding box center [366, 191] width 309 height 22
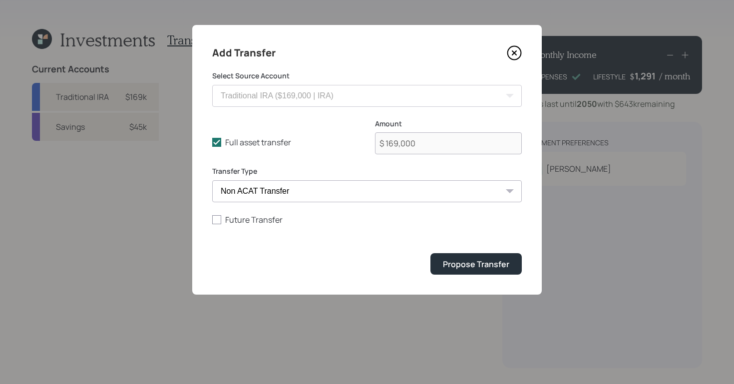
select select "acat_transfer"
click at [212, 180] on select "ACAT Transfer Non ACAT Transfer Capitalize Rollover Rollover Deposit" at bounding box center [366, 191] width 309 height 22
click at [451, 256] on button "Propose Transfer" at bounding box center [475, 263] width 91 height 21
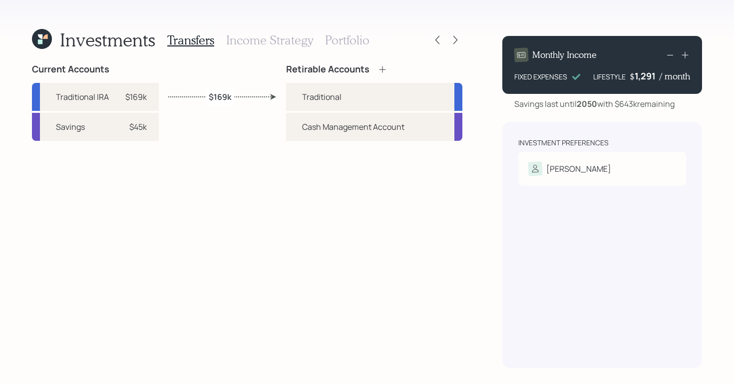
click at [341, 38] on h3 "Portfolio" at bounding box center [347, 40] width 44 height 14
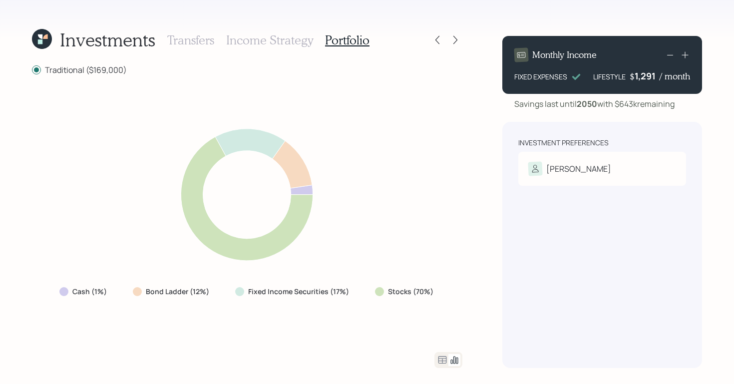
click at [278, 42] on h3 "Income Strategy" at bounding box center [269, 40] width 87 height 14
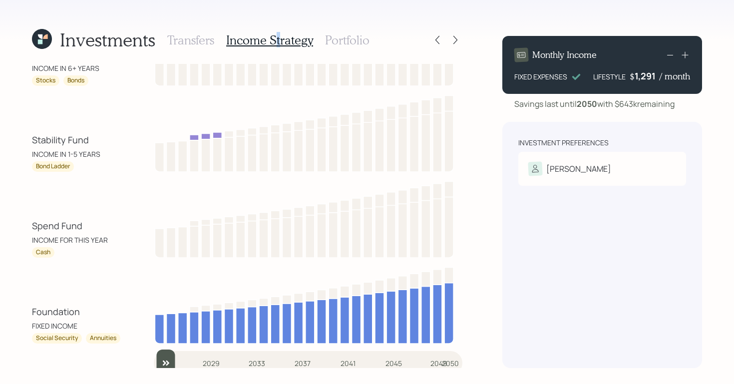
scroll to position [66, 0]
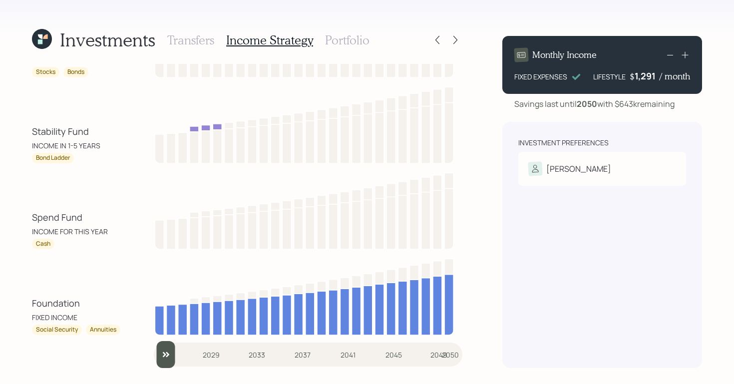
drag, startPoint x: 26, startPoint y: 313, endPoint x: 109, endPoint y: 307, distance: 83.6
click at [109, 307] on div "Investments Transfers Income Strategy Portfolio Growth Fund INCOME IN 6+ YEARS …" at bounding box center [367, 192] width 734 height 384
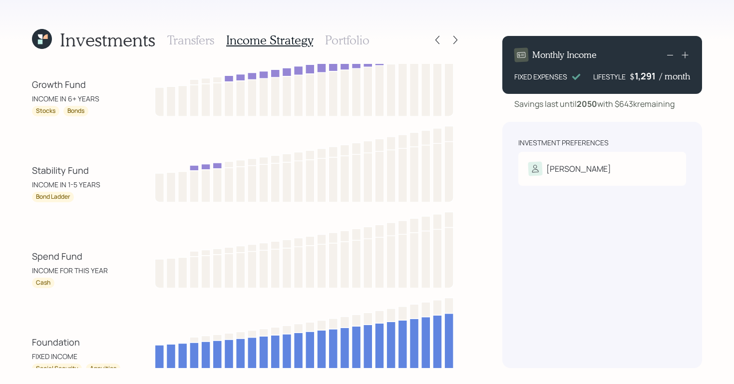
scroll to position [0, 0]
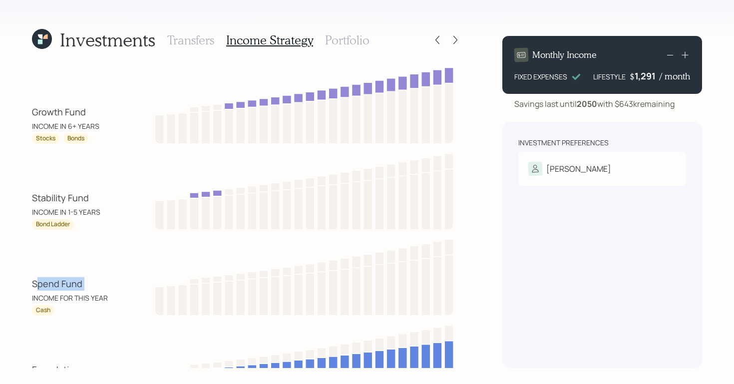
drag, startPoint x: 35, startPoint y: 284, endPoint x: 103, endPoint y: 284, distance: 67.9
click at [102, 284] on div "Spend Fund INCOME FOR THIS YEAR" at bounding box center [77, 290] width 90 height 26
click at [103, 283] on div "Spend Fund INCOME FOR THIS YEAR" at bounding box center [77, 290] width 90 height 26
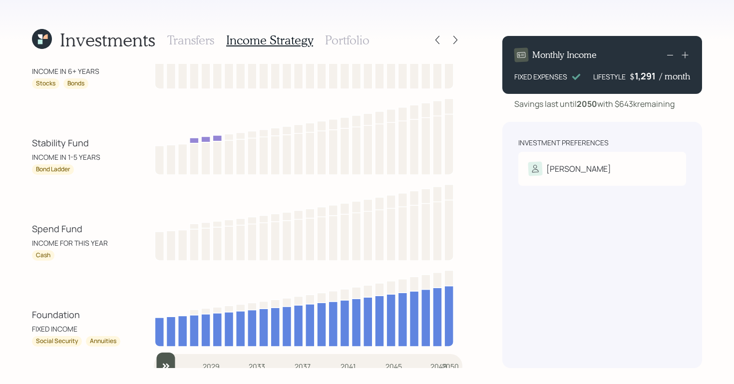
scroll to position [66, 0]
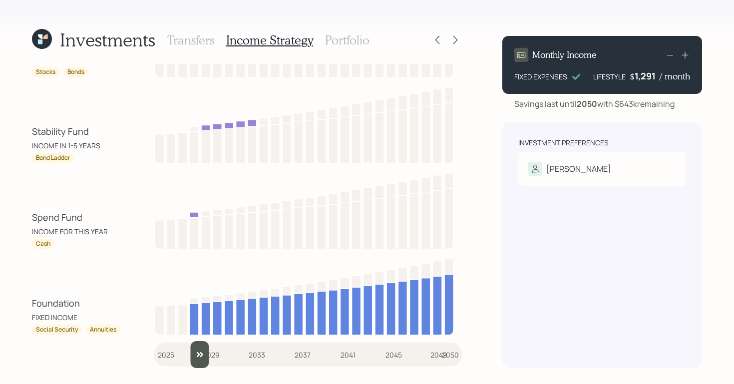
drag, startPoint x: 162, startPoint y: 354, endPoint x: 189, endPoint y: 350, distance: 27.7
type input "2028"
click at [191, 353] on input "slider" at bounding box center [308, 354] width 308 height 27
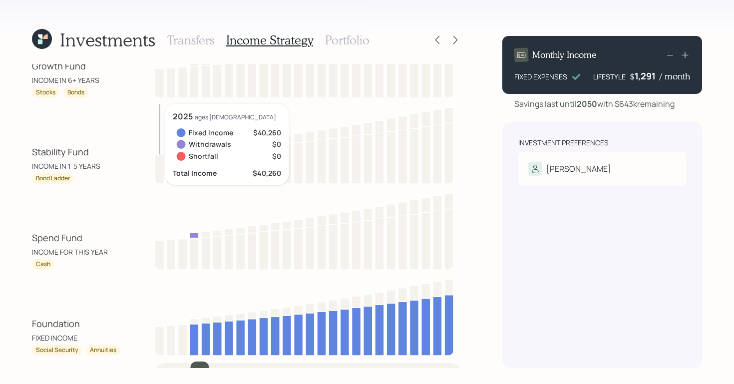
scroll to position [0, 0]
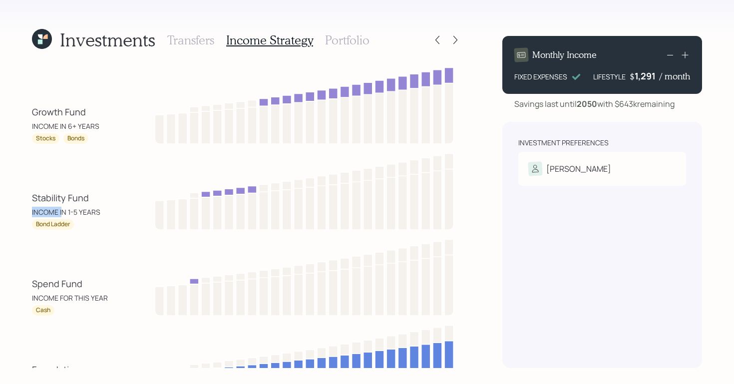
drag, startPoint x: 62, startPoint y: 211, endPoint x: 118, endPoint y: 206, distance: 56.6
click at [118, 206] on div "Stability Fund INCOME IN 1-5 YEARS" at bounding box center [77, 204] width 90 height 26
click at [98, 214] on div "INCOME IN 1-5 YEARS" at bounding box center [66, 212] width 68 height 10
click at [102, 209] on div "Stability Fund INCOME IN 1-5 YEARS" at bounding box center [77, 204] width 90 height 26
click at [103, 210] on div "Stability Fund INCOME IN 1-5 YEARS" at bounding box center [77, 204] width 90 height 26
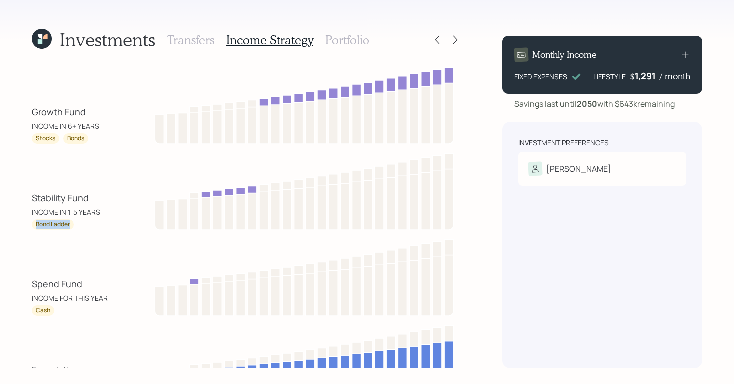
drag, startPoint x: 31, startPoint y: 225, endPoint x: 85, endPoint y: 224, distance: 53.4
click at [85, 224] on div "Bond Ladder" at bounding box center [77, 224] width 90 height 10
click at [55, 236] on div "Spend Fund INCOME FOR THIS YEAR Cash" at bounding box center [247, 276] width 430 height 80
drag, startPoint x: 48, startPoint y: 224, endPoint x: 67, endPoint y: 225, distance: 19.0
click at [67, 225] on div "Bond Ladder" at bounding box center [53, 224] width 34 height 8
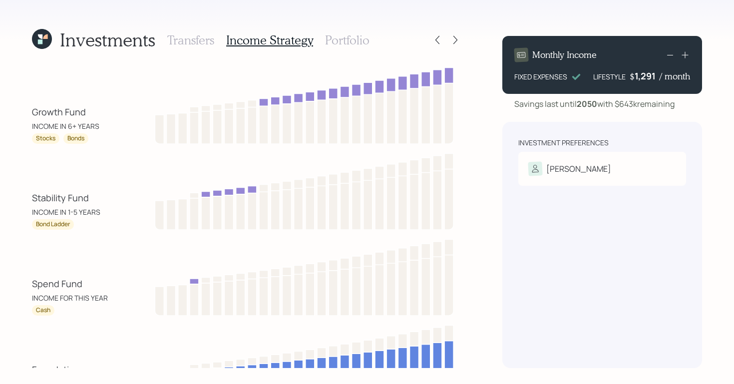
click at [101, 218] on div "Stability Fund INCOME IN 1-5 YEARS Bond Ladder" at bounding box center [77, 210] width 90 height 38
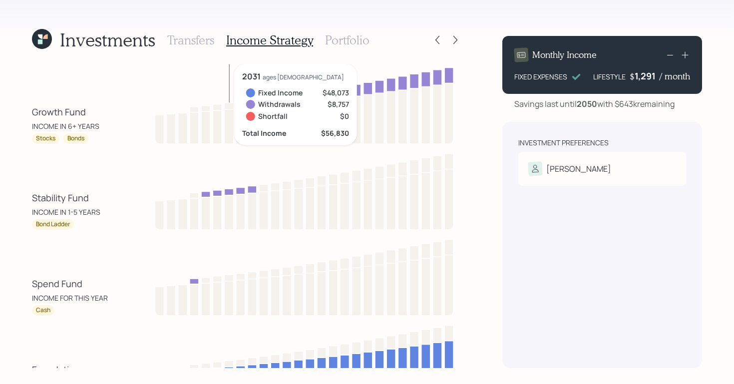
click at [121, 223] on div "Bond Ladder" at bounding box center [77, 224] width 90 height 10
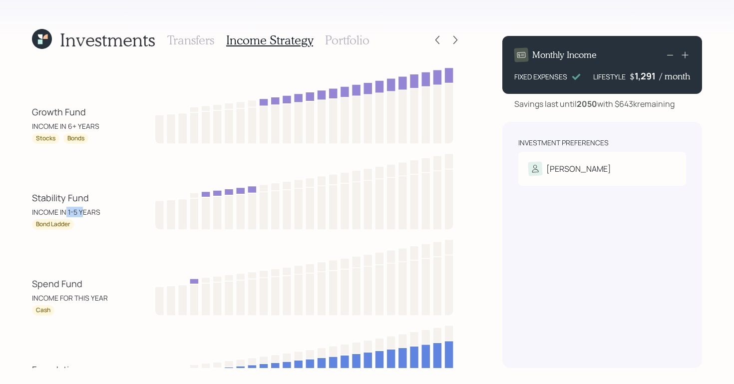
drag, startPoint x: 69, startPoint y: 214, endPoint x: 82, endPoint y: 215, distance: 13.5
click at [83, 215] on div "INCOME IN 1-5 YEARS" at bounding box center [66, 212] width 68 height 10
click at [87, 236] on div "Spend Fund INCOME FOR THIS YEAR Cash" at bounding box center [247, 276] width 430 height 80
drag, startPoint x: 64, startPoint y: 213, endPoint x: 105, endPoint y: 213, distance: 40.9
click at [105, 213] on div "Stability Fund INCOME IN 1-5 YEARS" at bounding box center [77, 204] width 90 height 26
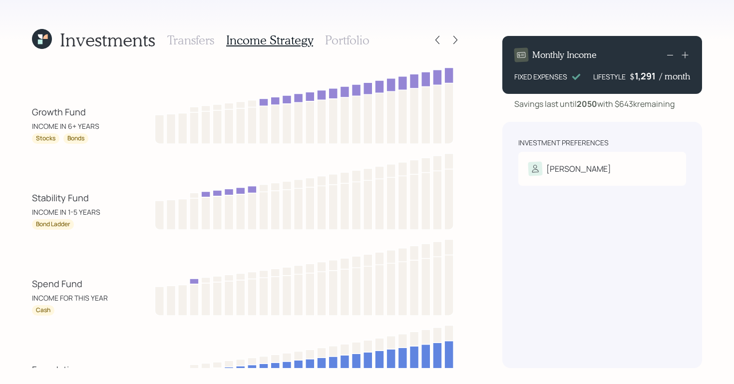
click at [123, 205] on div "Stability Fund INCOME IN 1-5 YEARS Bond Ladder" at bounding box center [247, 190] width 430 height 80
drag, startPoint x: 31, startPoint y: 111, endPoint x: 106, endPoint y: 108, distance: 74.4
click at [106, 108] on div "Growth Fund INCOME IN 6+ YEARS" at bounding box center [77, 118] width 90 height 26
click at [111, 163] on div "Stability Fund INCOME IN 1-5 YEARS Bond Ladder" at bounding box center [247, 190] width 430 height 80
drag, startPoint x: 64, startPoint y: 125, endPoint x: 115, endPoint y: 126, distance: 50.9
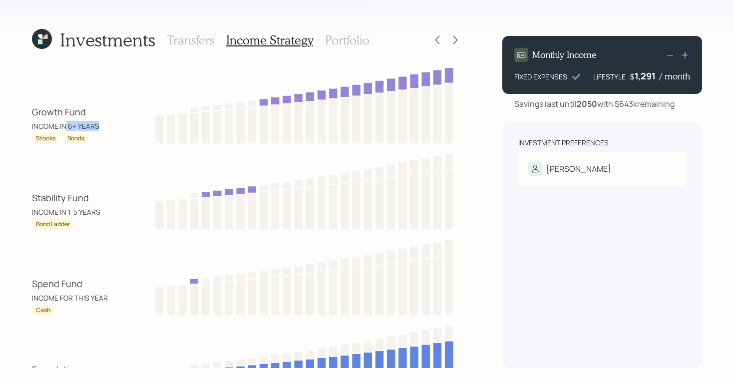
click at [115, 126] on div "Growth Fund INCOME IN 6+ YEARS" at bounding box center [77, 118] width 90 height 26
click at [118, 152] on div "Stability Fund INCOME IN 1-5 YEARS Bond Ladder" at bounding box center [247, 190] width 430 height 80
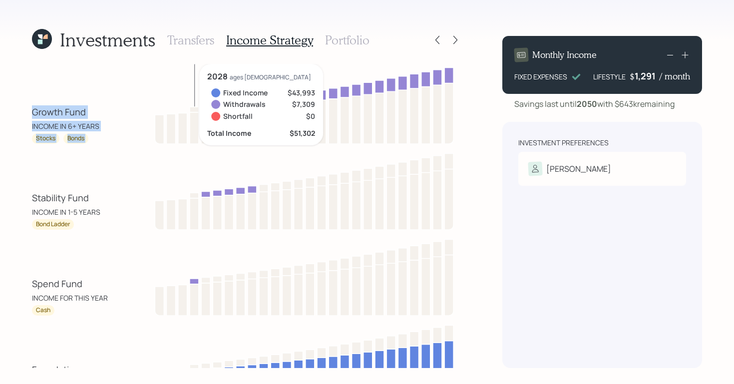
drag, startPoint x: 25, startPoint y: 103, endPoint x: 144, endPoint y: 79, distance: 120.8
click at [144, 82] on div "Investments Transfers Income Strategy Portfolio Growth Fund INCOME IN 6+ YEARS …" at bounding box center [367, 192] width 734 height 384
click at [142, 73] on div "Growth Fund INCOME IN 6+ YEARS Stocks Bonds 2028 ages [DEMOGRAPHIC_DATA] Fixed …" at bounding box center [247, 104] width 430 height 80
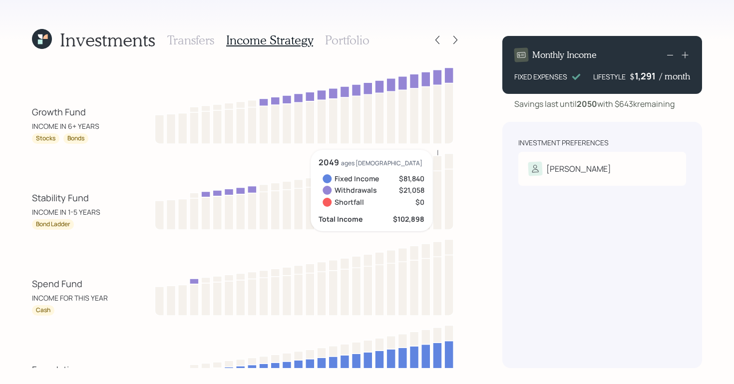
click at [355, 37] on h3 "Portfolio" at bounding box center [347, 40] width 44 height 14
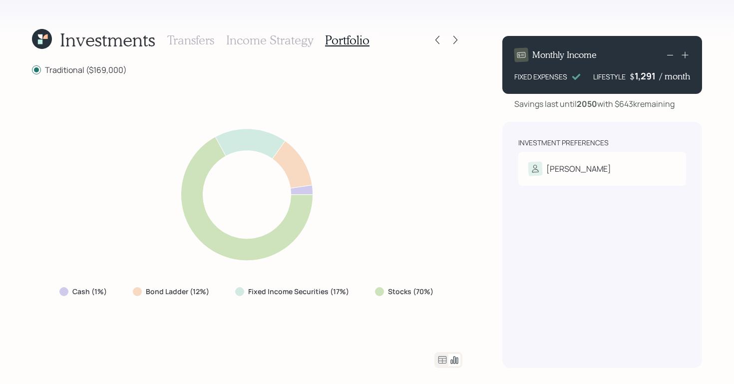
click at [250, 43] on h3 "Income Strategy" at bounding box center [269, 40] width 87 height 14
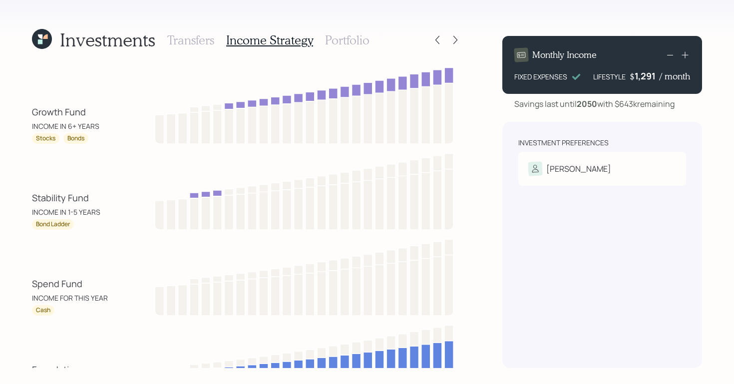
click at [347, 40] on h3 "Portfolio" at bounding box center [347, 40] width 44 height 14
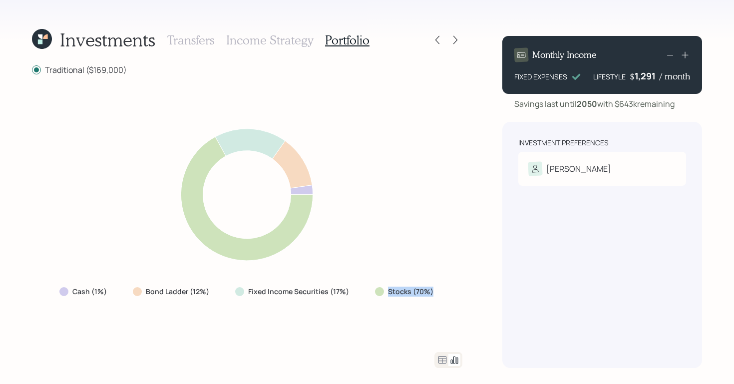
drag, startPoint x: 385, startPoint y: 293, endPoint x: 440, endPoint y: 287, distance: 54.8
click at [440, 287] on div "Stocks (70%)" at bounding box center [405, 292] width 76 height 18
click at [446, 285] on div "Cash (1%) Bond Ladder (12%) Fixed Income Securities (17%) Stocks (70%)" at bounding box center [247, 213] width 430 height 253
drag, startPoint x: 415, startPoint y: 294, endPoint x: 454, endPoint y: 300, distance: 39.4
click at [454, 300] on div "Cash (1%) Bond Ladder (12%) Fixed Income Securities (17%) Stocks (70%)" at bounding box center [247, 213] width 430 height 253
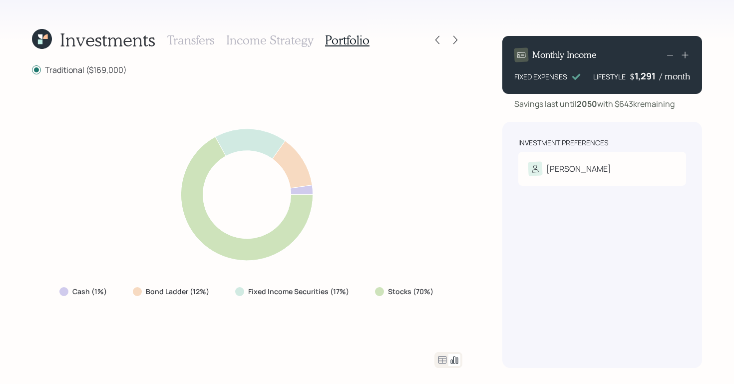
click at [399, 319] on div "Cash (1%) Bond Ladder (12%) Fixed Income Securities (17%) Stocks (70%)" at bounding box center [247, 213] width 430 height 253
drag, startPoint x: 325, startPoint y: 296, endPoint x: 352, endPoint y: 293, distance: 27.1
click at [352, 293] on div "Fixed Income Securities (17%)" at bounding box center [293, 292] width 132 height 18
click at [329, 311] on div "Cash (1%) Bond Ladder (12%) Fixed Income Securities (17%) Stocks (70%)" at bounding box center [247, 213] width 430 height 253
drag, startPoint x: 184, startPoint y: 292, endPoint x: 228, endPoint y: 285, distance: 44.6
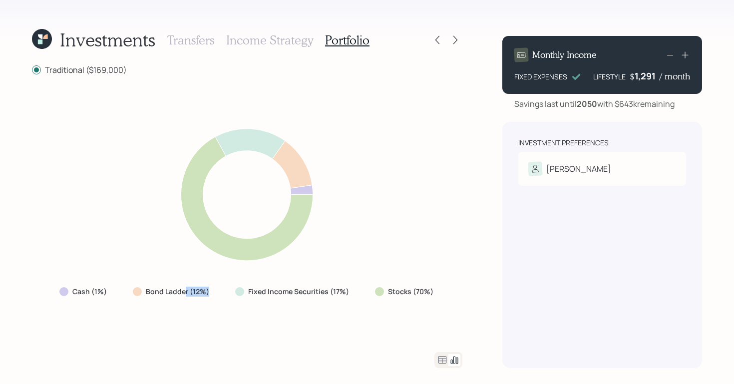
click at [228, 285] on div "Cash (1%) Bond Ladder (12%) Fixed Income Securities (17%) Stocks (70%)" at bounding box center [247, 292] width 392 height 18
click at [209, 312] on div "Cash (1%) Bond Ladder (12%) Fixed Income Securities (17%) Stocks (70%)" at bounding box center [247, 213] width 430 height 253
drag, startPoint x: 74, startPoint y: 290, endPoint x: 107, endPoint y: 294, distance: 32.8
click at [107, 294] on label "Cash (1%)" at bounding box center [89, 292] width 34 height 10
click at [101, 327] on div "Cash (1%) Bond Ladder (12%) Fixed Income Securities (17%) Stocks (70%)" at bounding box center [247, 213] width 430 height 253
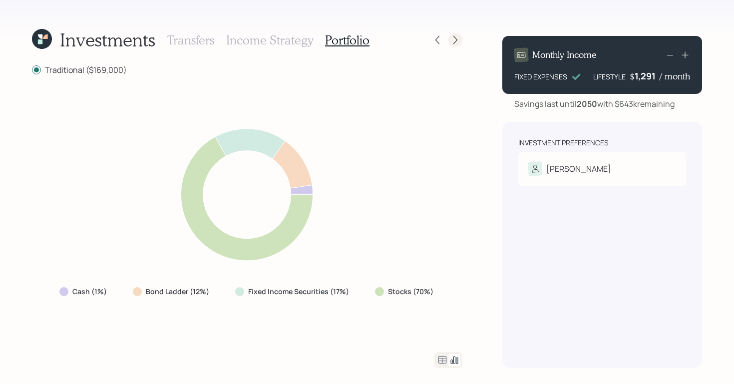
click at [458, 36] on icon at bounding box center [455, 40] width 10 height 10
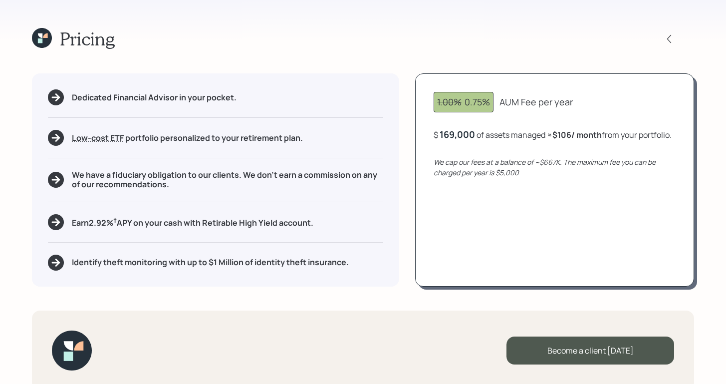
click at [343, 66] on div "Pricing Dedicated Financial Advisor in your pocket. Low-cost ETF Retirable uses…" at bounding box center [363, 192] width 726 height 384
drag, startPoint x: 553, startPoint y: 137, endPoint x: 611, endPoint y: 131, distance: 58.7
click at [611, 135] on div "$ 169,000 of assets managed ≈ $106 / month from your portfolio ." at bounding box center [553, 134] width 238 height 12
click at [562, 36] on div "Pricing" at bounding box center [363, 38] width 662 height 21
drag, startPoint x: 86, startPoint y: 225, endPoint x: 147, endPoint y: 226, distance: 60.9
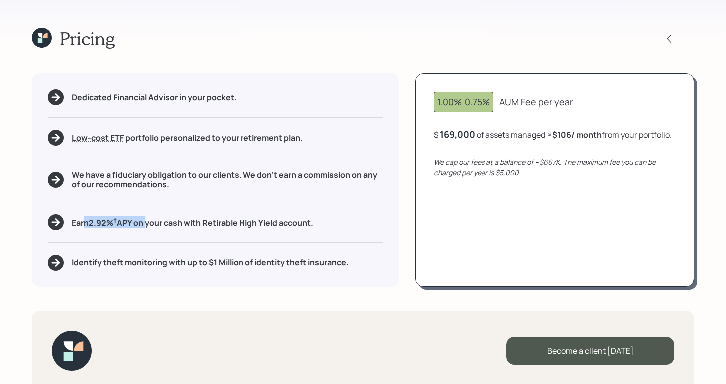
click at [147, 226] on h5 "Earn 2.92 % † APY on your cash with Retirable High Yield account." at bounding box center [193, 222] width 242 height 12
click at [669, 36] on icon at bounding box center [669, 39] width 10 height 10
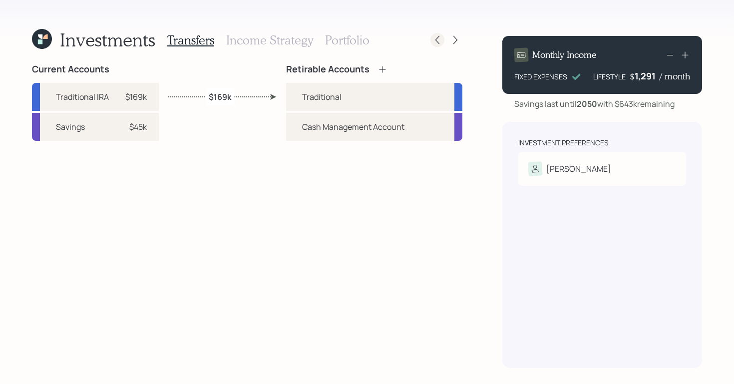
click at [434, 42] on icon at bounding box center [437, 40] width 10 height 10
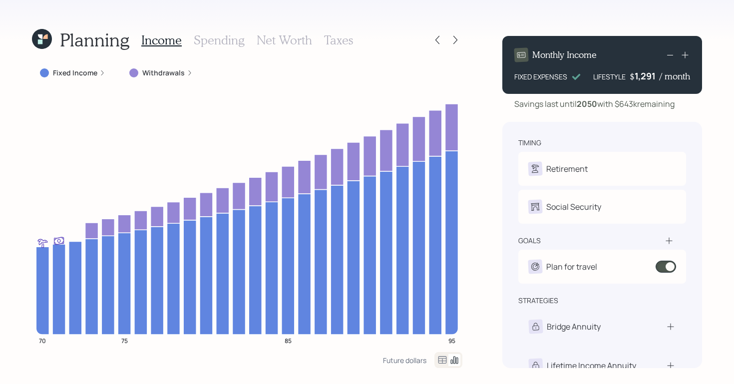
click at [333, 40] on h3 "Taxes" at bounding box center [338, 40] width 29 height 14
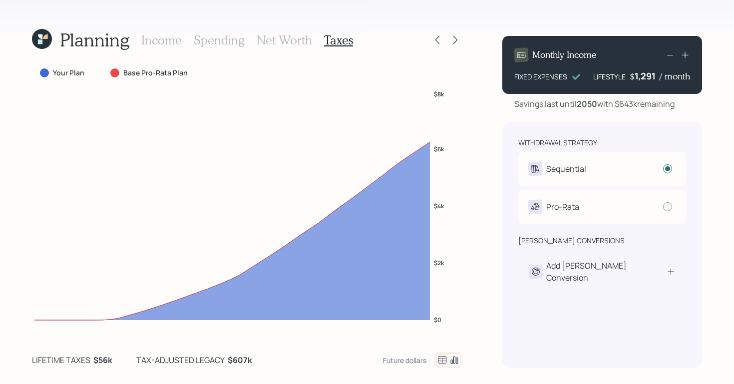
click at [438, 360] on icon at bounding box center [442, 360] width 12 height 12
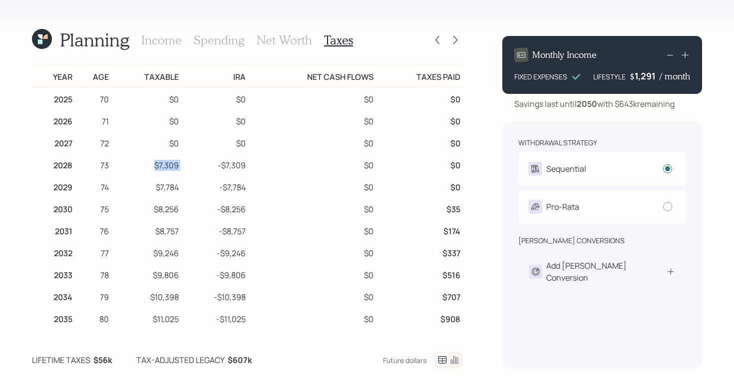
drag, startPoint x: 148, startPoint y: 162, endPoint x: 181, endPoint y: 168, distance: 34.0
click at [181, 168] on tr "2028 73 $7,309 -$7,309 $0 $0" at bounding box center [247, 164] width 430 height 22
click at [438, 35] on icon at bounding box center [437, 40] width 10 height 10
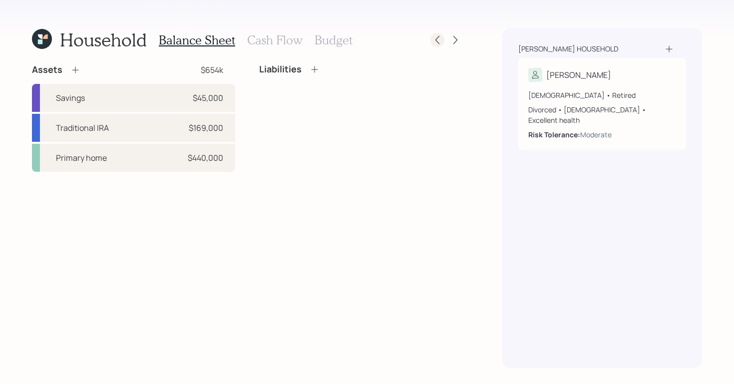
click at [434, 43] on icon at bounding box center [437, 40] width 10 height 10
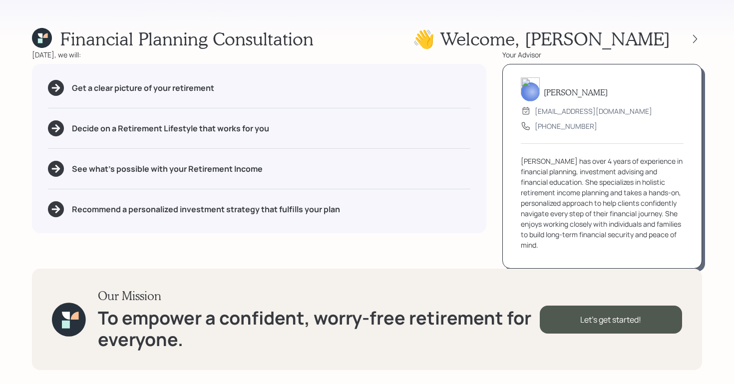
click at [702, 36] on div "Financial Planning Consultation 👋 Welcome , [PERSON_NAME] [DATE], we will: Get …" at bounding box center [367, 192] width 734 height 384
click at [700, 36] on div at bounding box center [695, 39] width 14 height 14
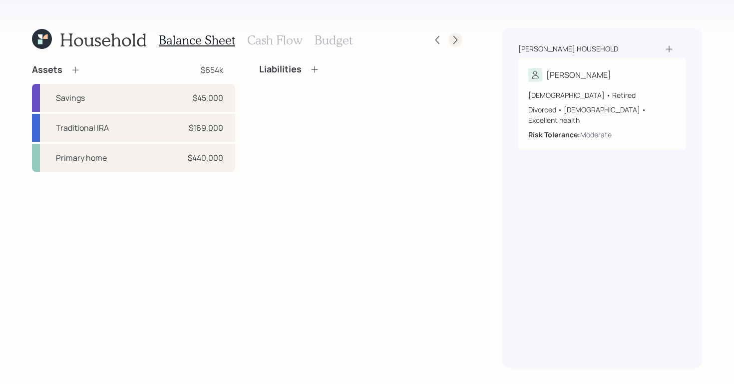
click at [458, 44] on icon at bounding box center [455, 40] width 10 height 10
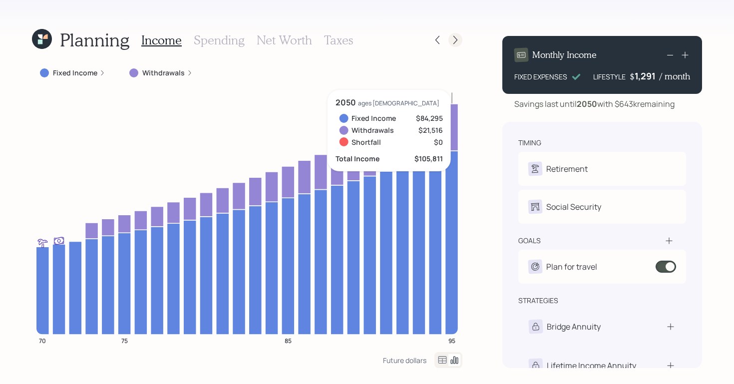
click at [458, 38] on icon at bounding box center [455, 40] width 10 height 10
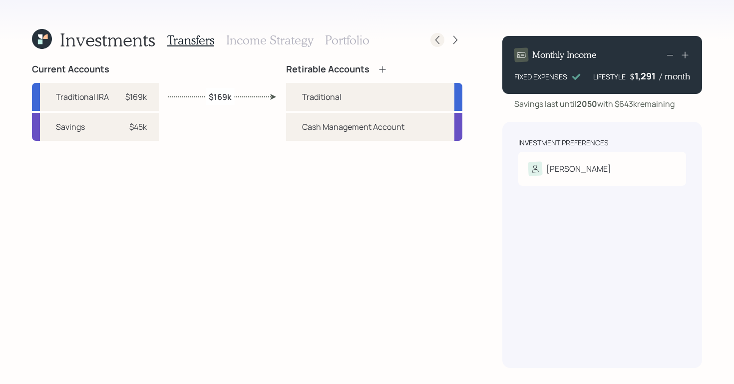
click at [438, 40] on icon at bounding box center [437, 40] width 10 height 10
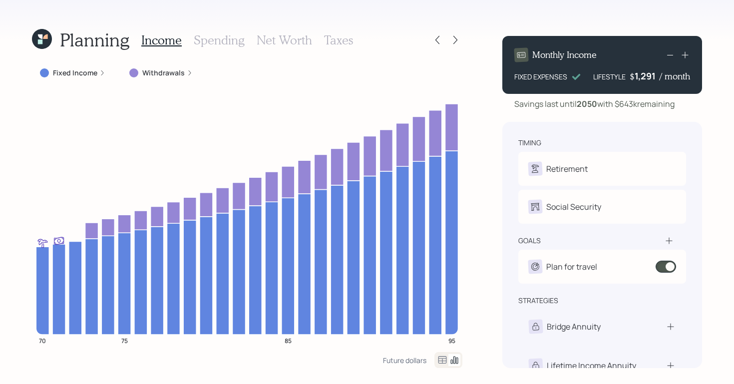
click at [332, 41] on h3 "Taxes" at bounding box center [338, 40] width 29 height 14
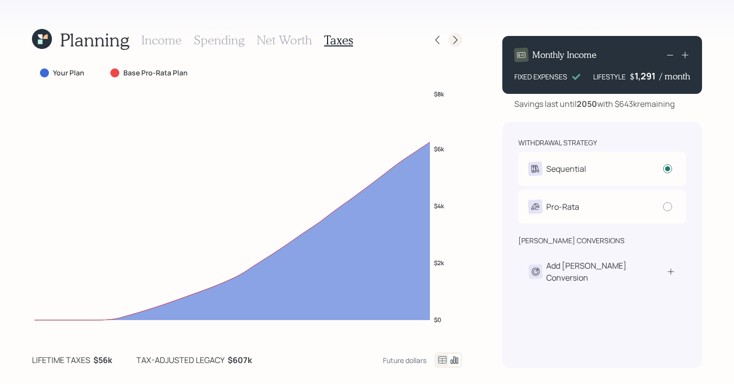
click at [455, 42] on icon at bounding box center [455, 40] width 10 height 10
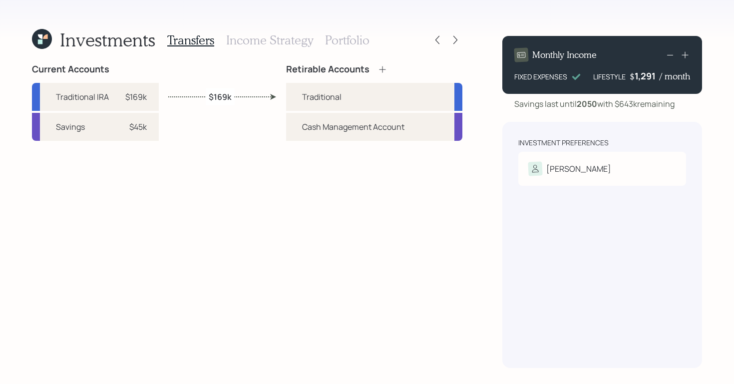
click at [284, 45] on h3 "Income Strategy" at bounding box center [269, 40] width 87 height 14
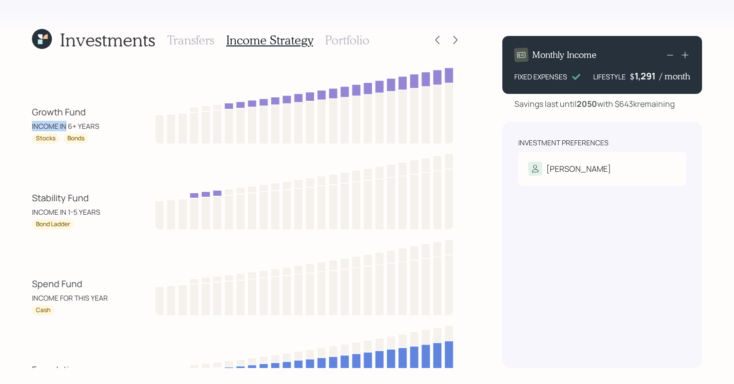
drag, startPoint x: 65, startPoint y: 122, endPoint x: 100, endPoint y: 116, distance: 35.5
click at [94, 121] on div "INCOME IN 6+ YEARS" at bounding box center [65, 126] width 67 height 10
click at [478, 77] on div "Investments Transfers Income Strategy Portfolio Growth Fund INCOME IN 6+ YEARS …" at bounding box center [367, 192] width 734 height 384
click at [356, 38] on h3 "Portfolio" at bounding box center [347, 40] width 44 height 14
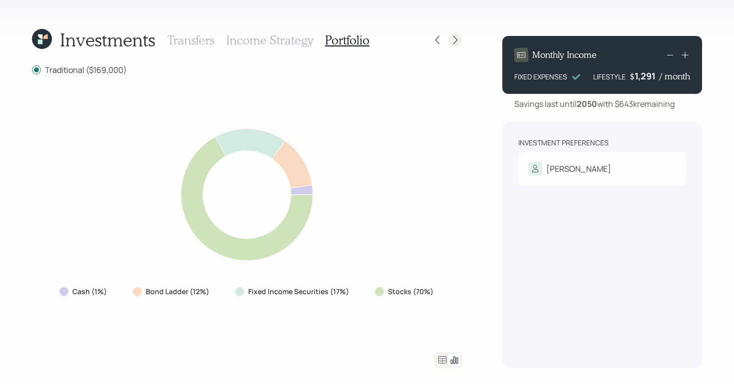
click at [455, 41] on icon at bounding box center [455, 40] width 10 height 10
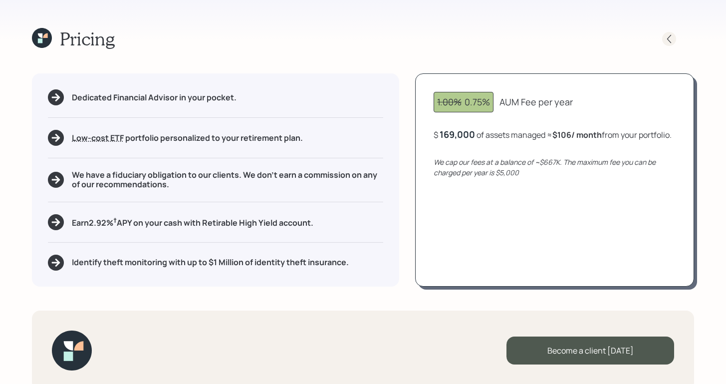
click at [665, 34] on icon at bounding box center [669, 39] width 10 height 10
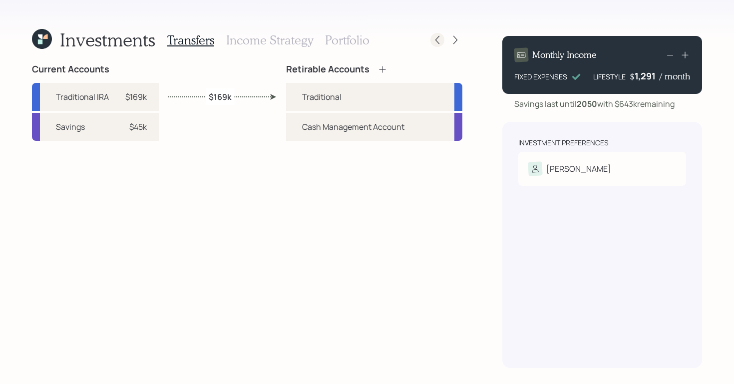
click at [435, 39] on icon at bounding box center [437, 40] width 10 height 10
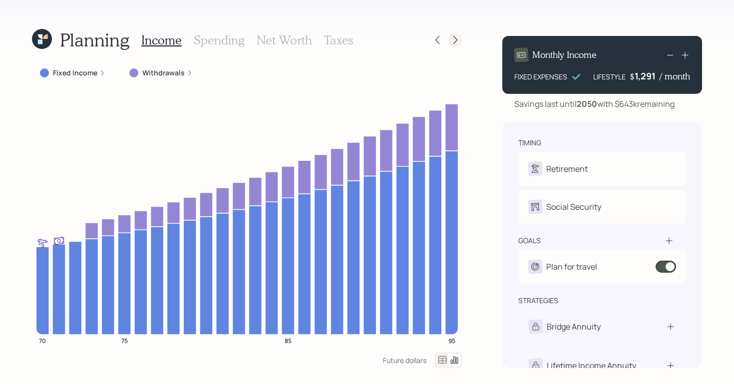
click at [460, 38] on div at bounding box center [455, 40] width 14 height 14
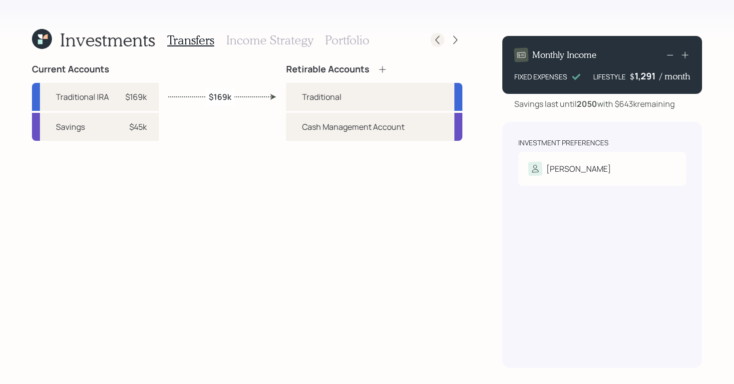
click at [432, 35] on icon at bounding box center [437, 40] width 10 height 10
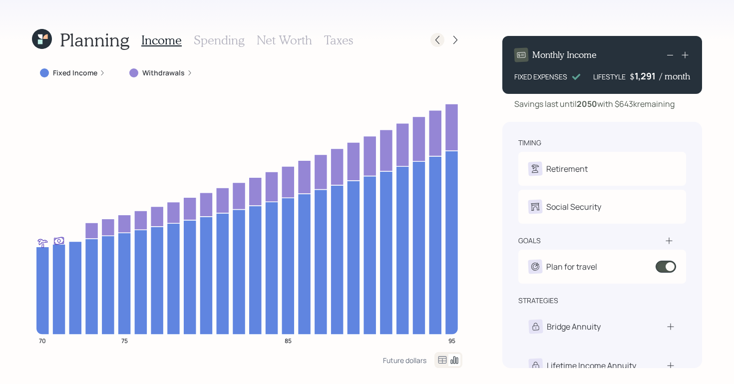
click at [435, 42] on icon at bounding box center [437, 40] width 10 height 10
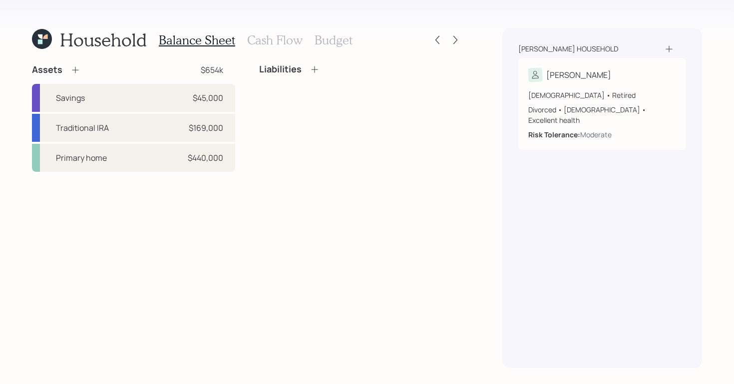
click at [465, 43] on div "Household Balance Sheet Cash Flow Budget Assets $654k Savings $45,000 Tradition…" at bounding box center [367, 192] width 734 height 384
click at [460, 39] on icon at bounding box center [455, 40] width 10 height 10
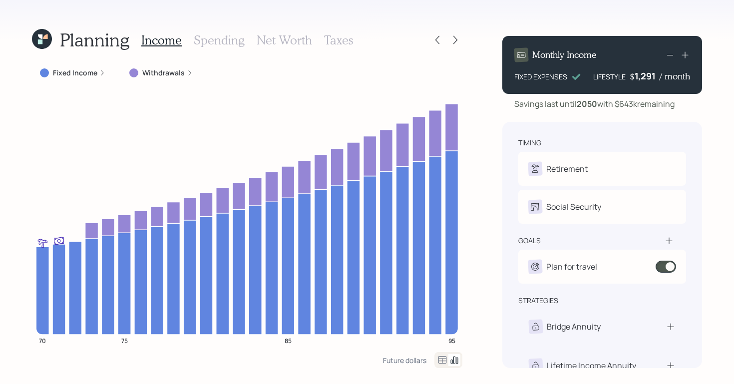
click at [463, 39] on div "Planning Income Spending Net Worth Taxes Fixed Income Withdrawals 70 75 85 95 F…" at bounding box center [367, 192] width 734 height 384
click at [459, 40] on icon at bounding box center [455, 40] width 10 height 10
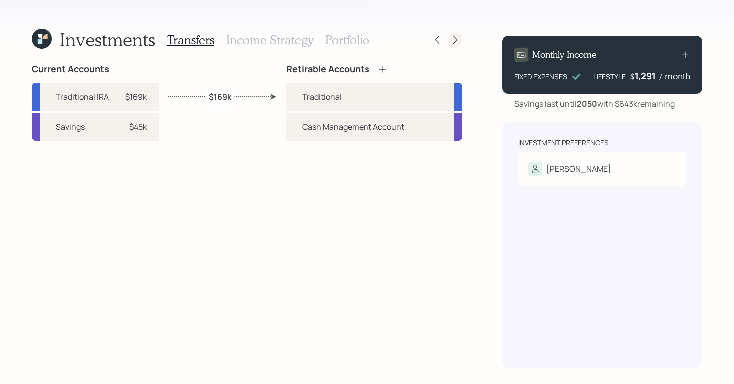
click at [460, 40] on div at bounding box center [455, 40] width 14 height 14
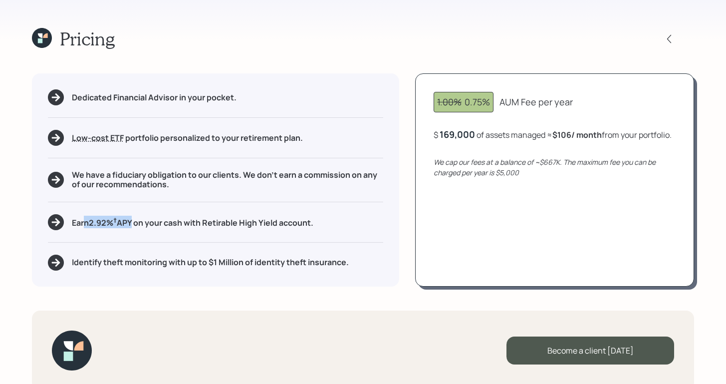
drag, startPoint x: 86, startPoint y: 223, endPoint x: 133, endPoint y: 223, distance: 46.4
click at [133, 223] on h5 "Earn 2.92 % † APY on your cash with Retirable High Yield account." at bounding box center [193, 222] width 242 height 12
click at [405, 198] on div "Dedicated Financial Advisor in your pocket. Low-cost ETF Retirable uses diversi…" at bounding box center [363, 179] width 662 height 213
click at [45, 40] on icon at bounding box center [42, 38] width 20 height 20
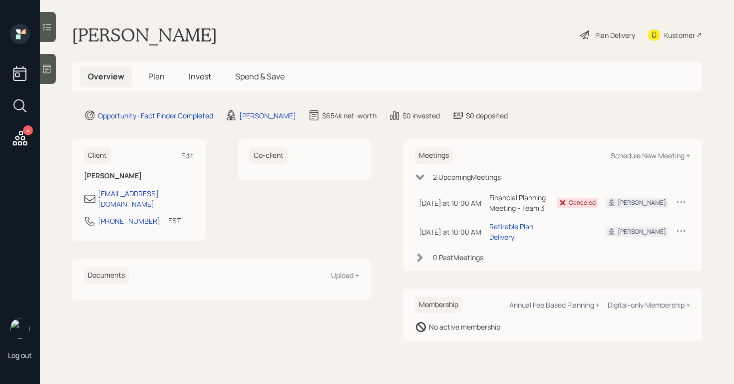
click at [159, 80] on span "Plan" at bounding box center [156, 76] width 16 height 11
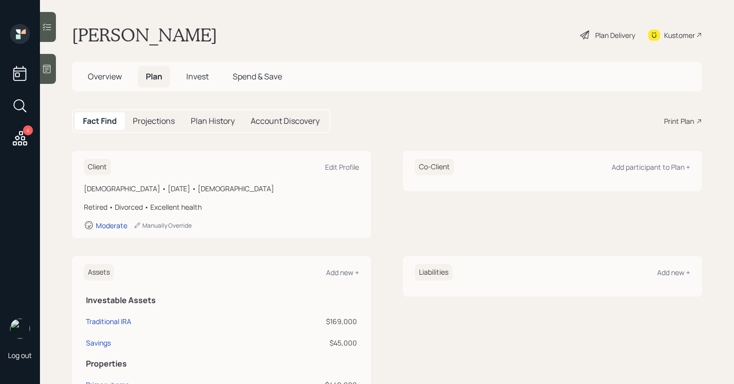
click at [204, 77] on span "Invest" at bounding box center [197, 76] width 22 height 11
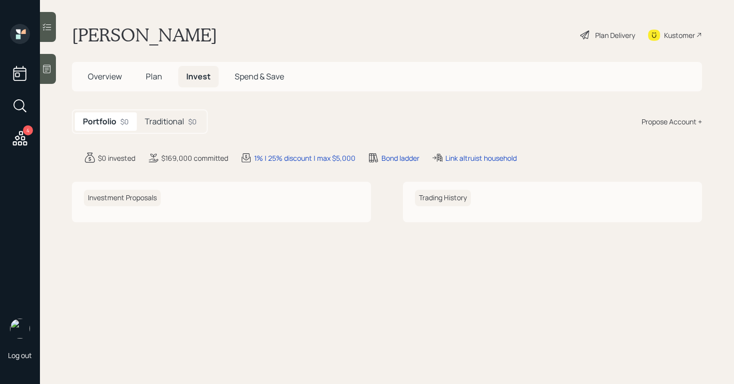
click at [156, 77] on span "Plan" at bounding box center [154, 76] width 16 height 11
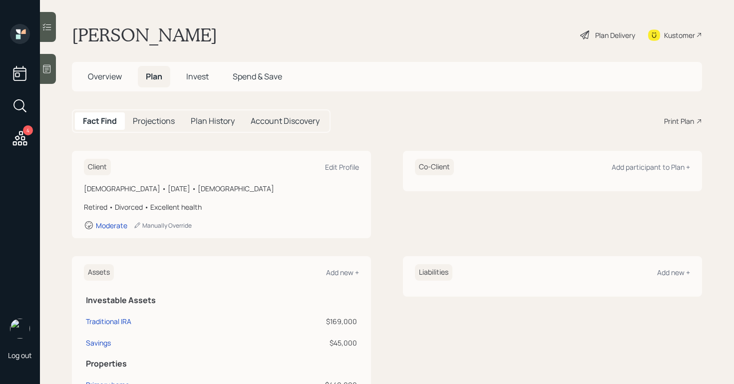
drag, startPoint x: 112, startPoint y: 75, endPoint x: 163, endPoint y: 53, distance: 55.9
click at [112, 74] on span "Overview" at bounding box center [105, 76] width 34 height 11
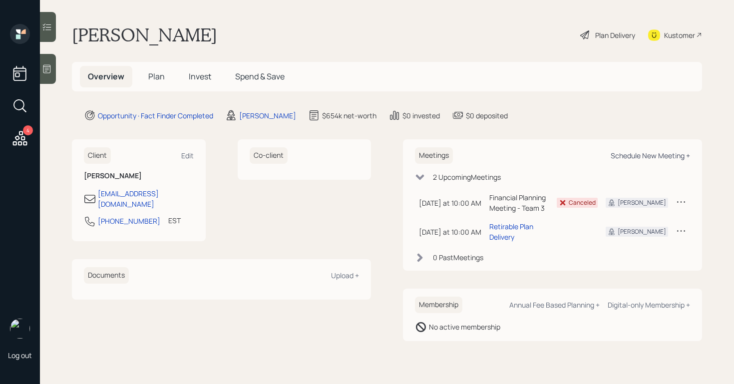
click at [653, 155] on div "Schedule New Meeting +" at bounding box center [650, 155] width 79 height 9
select select "b1d8ea90-abcc-42aa-86cc-4f33a132aacc"
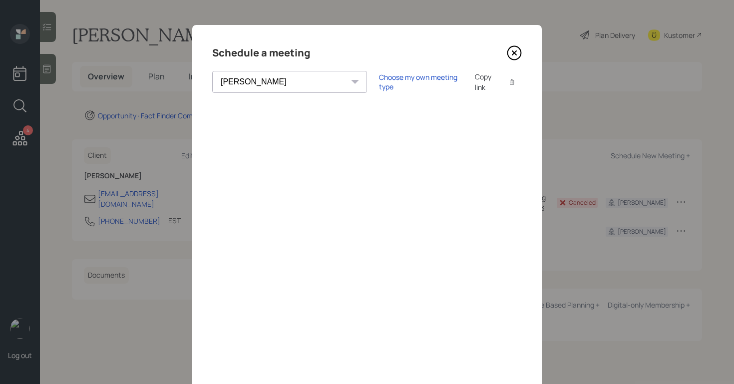
click at [513, 51] on icon at bounding box center [514, 52] width 15 height 15
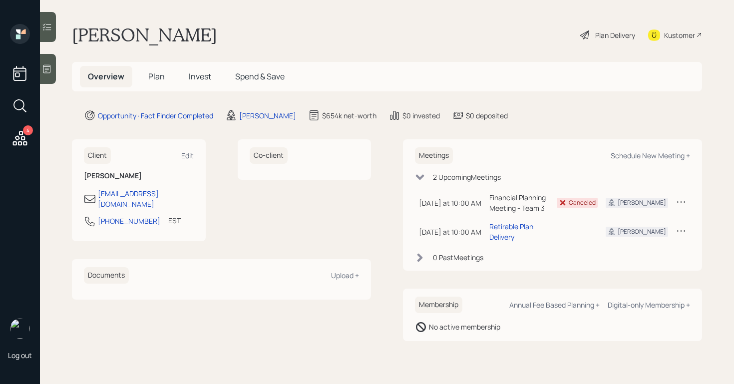
click at [160, 74] on span "Plan" at bounding box center [156, 76] width 16 height 11
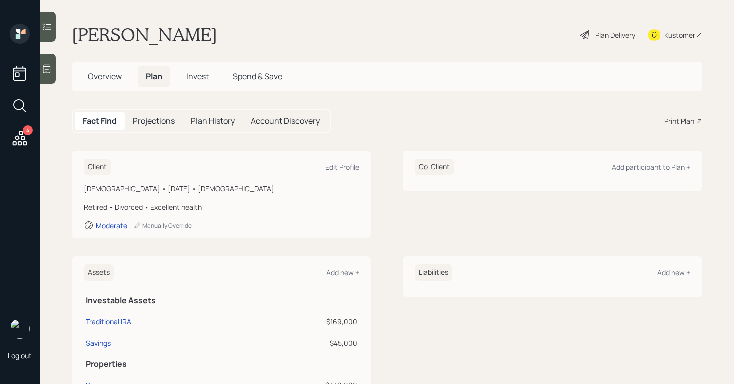
click at [664, 112] on div "Fact Find Projections Plan History Account Discovery Print Plan" at bounding box center [387, 120] width 630 height 23
click at [667, 119] on div "Print Plan" at bounding box center [679, 121] width 30 height 10
